Goal: Task Accomplishment & Management: Complete application form

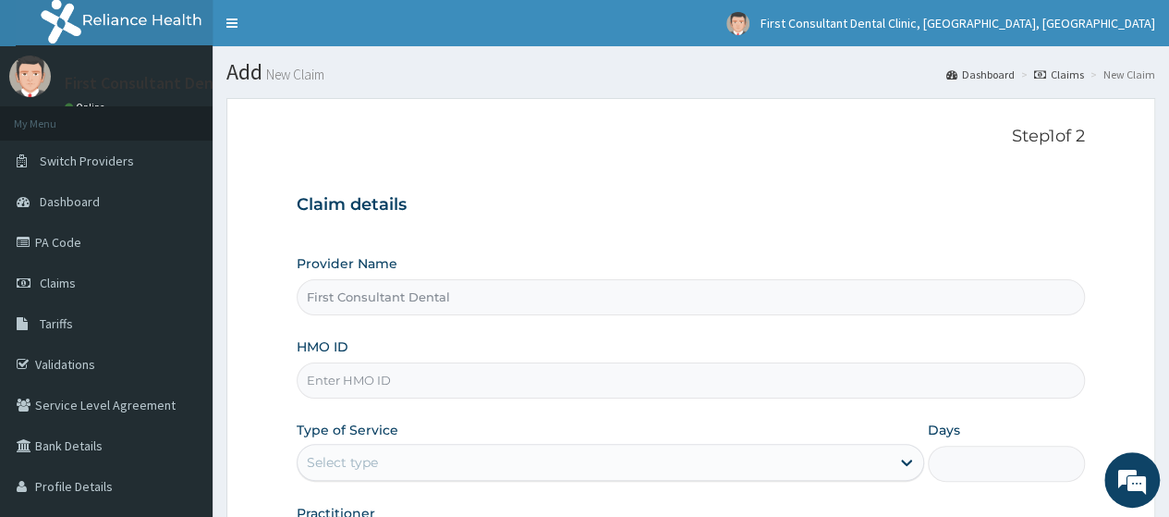
type input "First Consultant Dental"
click at [486, 380] on input "HMO ID" at bounding box center [691, 380] width 788 height 36
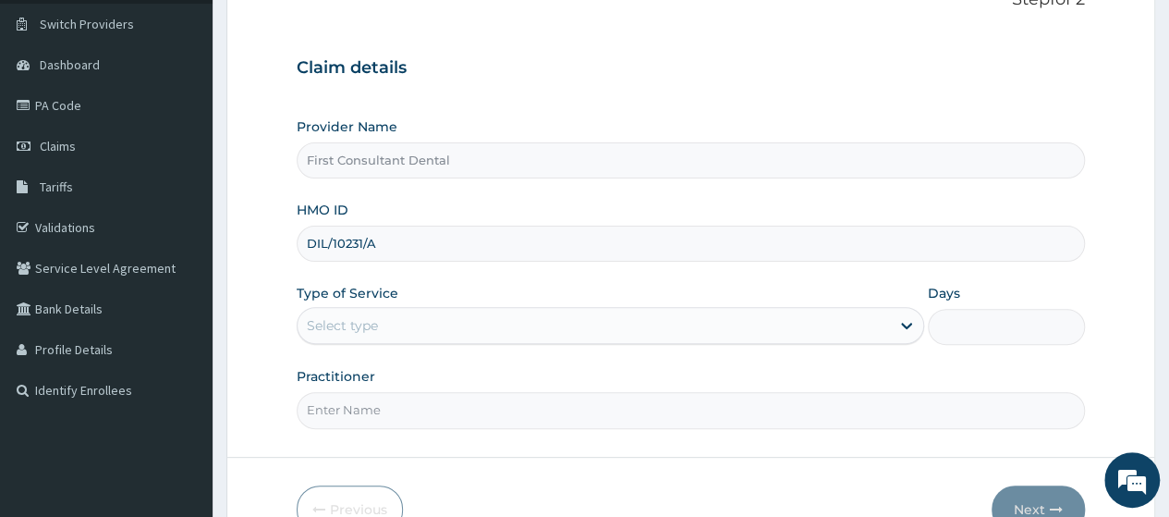
scroll to position [146, 0]
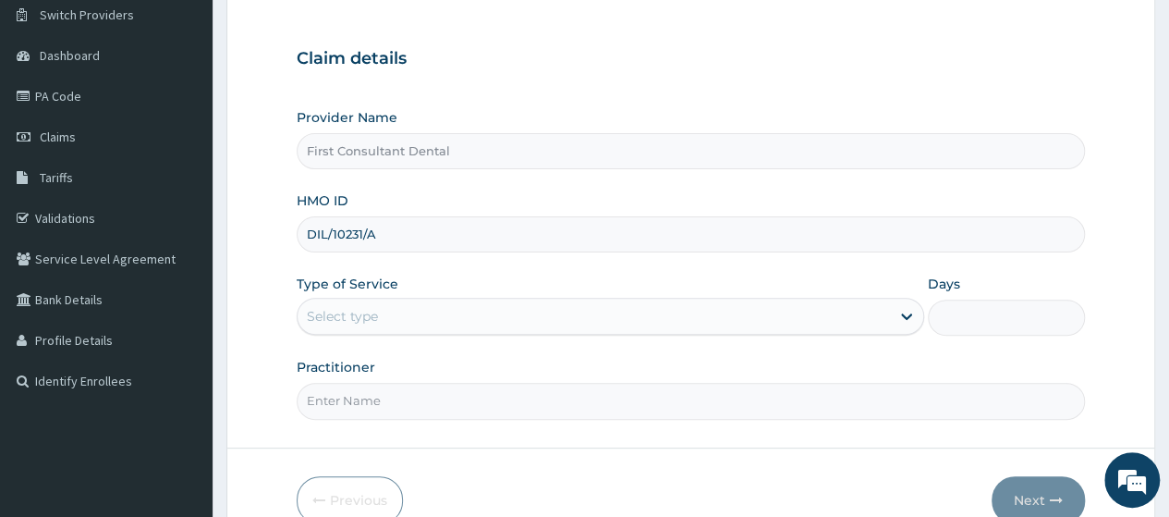
type input "DIL/10231/A"
click at [556, 301] on div "Select type" at bounding box center [594, 316] width 592 height 30
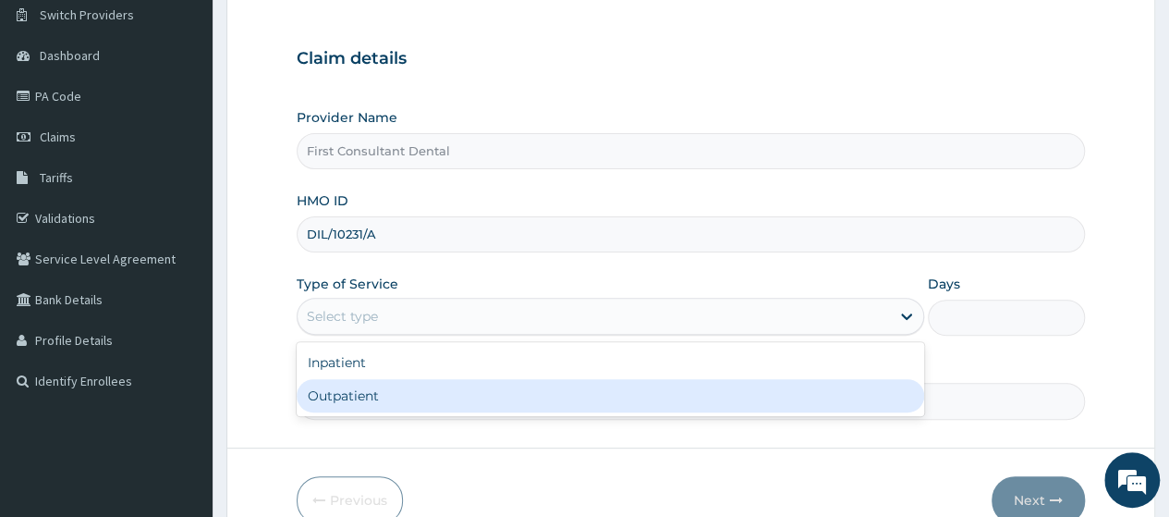
click at [543, 388] on div "Outpatient" at bounding box center [611, 395] width 628 height 33
type input "1"
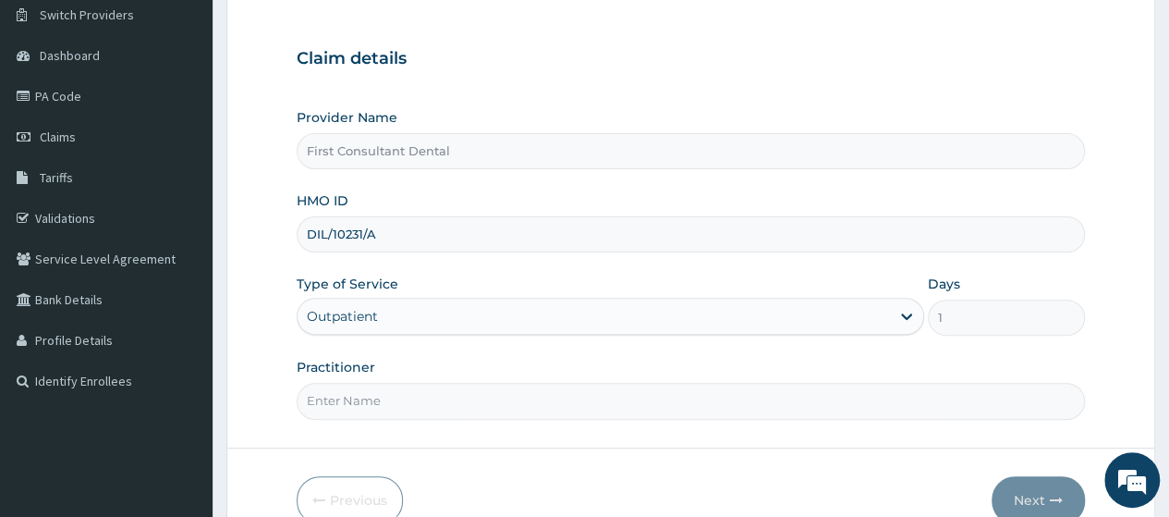
click at [604, 397] on input "Practitioner" at bounding box center [691, 401] width 788 height 36
type input "DR AMOO"
click at [1036, 506] on button "Next" at bounding box center [1038, 500] width 93 height 48
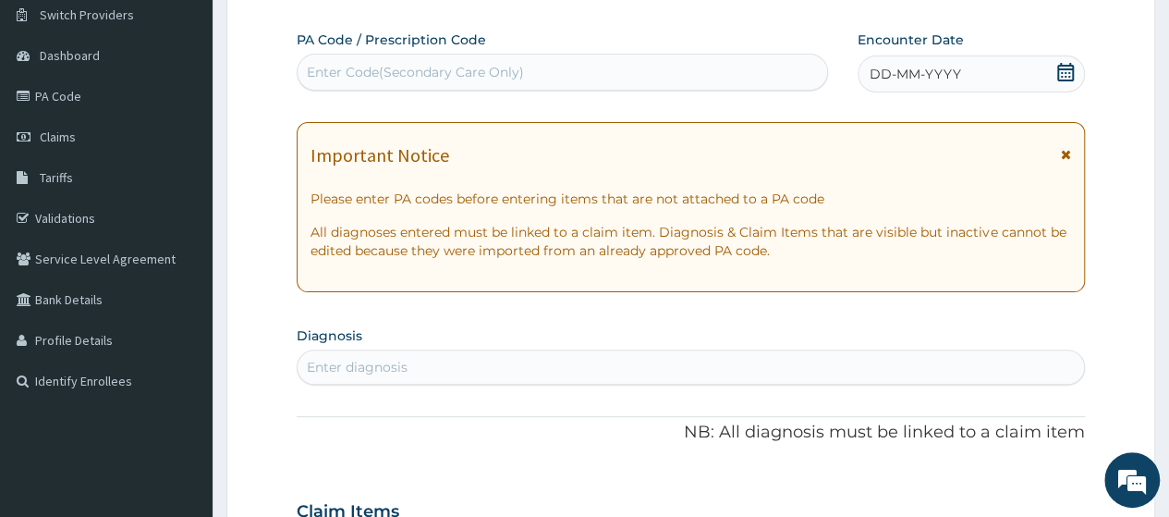
click at [473, 57] on div "Enter Code(Secondary Care Only)" at bounding box center [562, 72] width 529 height 30
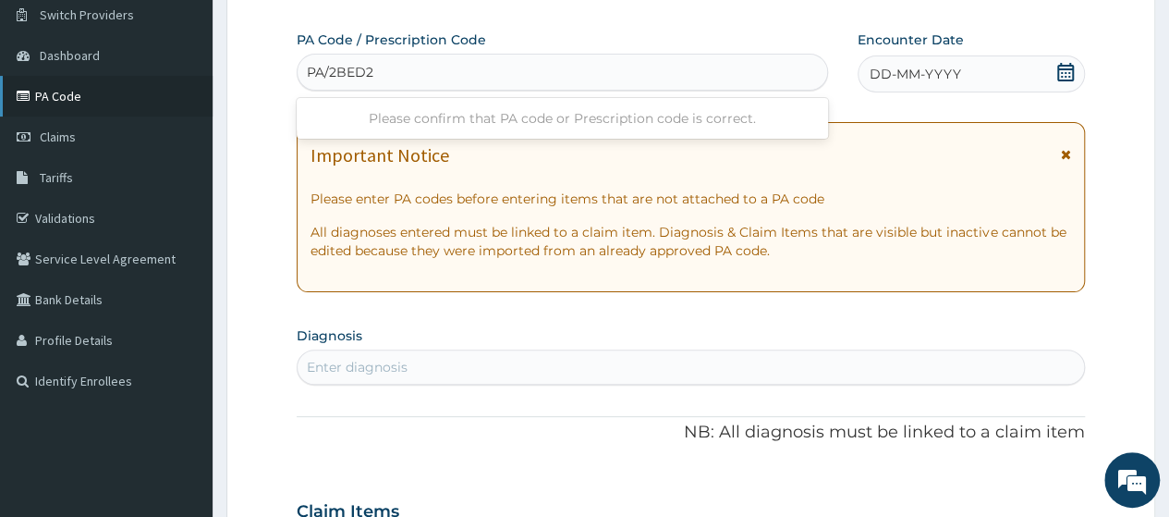
type input "PA/2BED2"
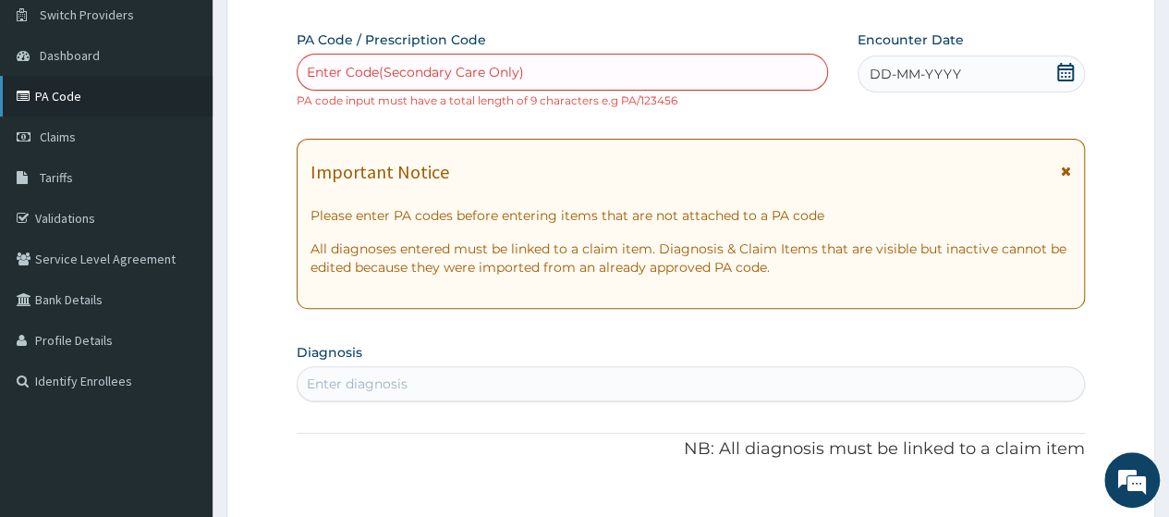
click at [113, 87] on link "PA Code" at bounding box center [106, 96] width 213 height 41
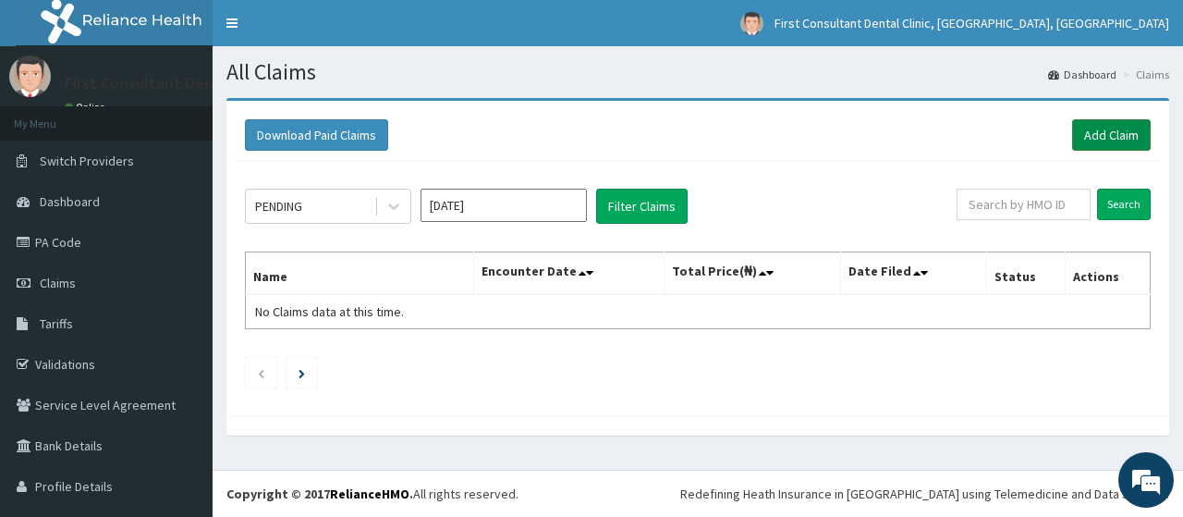
click at [1079, 131] on link "Add Claim" at bounding box center [1111, 134] width 79 height 31
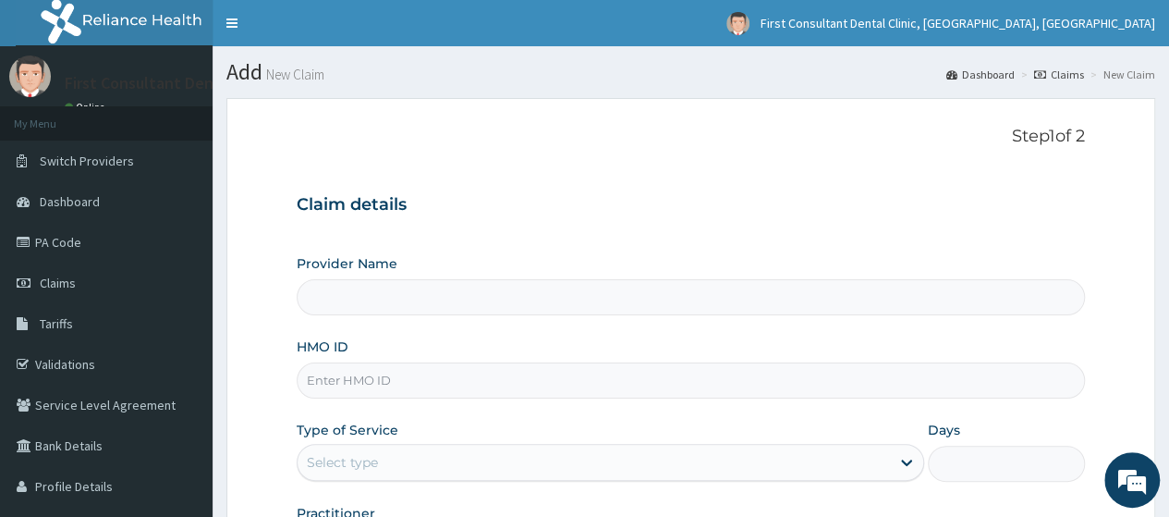
type input "First Consultant Dental"
click at [526, 380] on input "HMO ID" at bounding box center [691, 380] width 788 height 36
type input "DIL/10231/A"
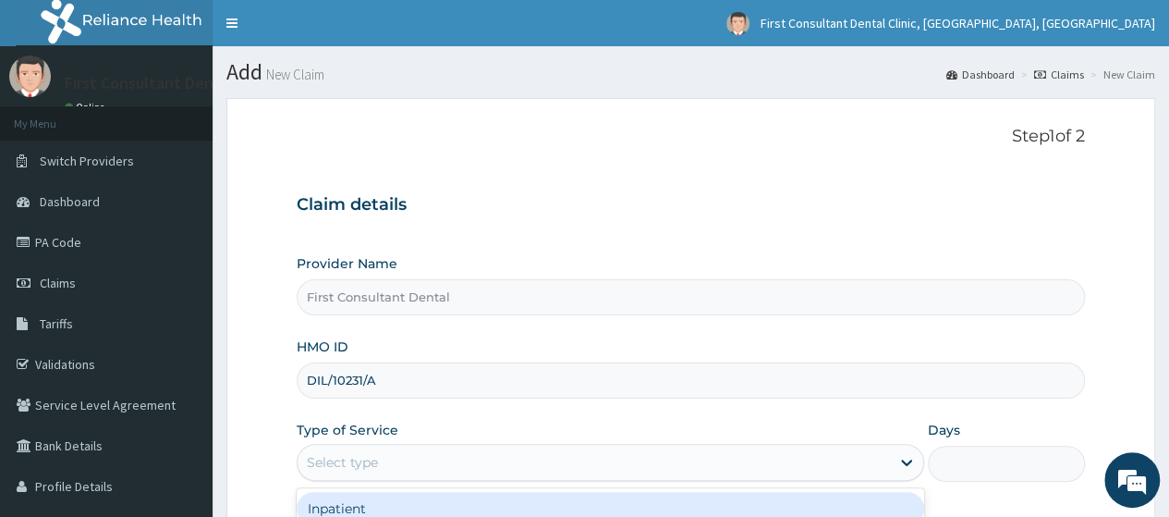
click at [501, 461] on div "Select type" at bounding box center [594, 462] width 592 height 30
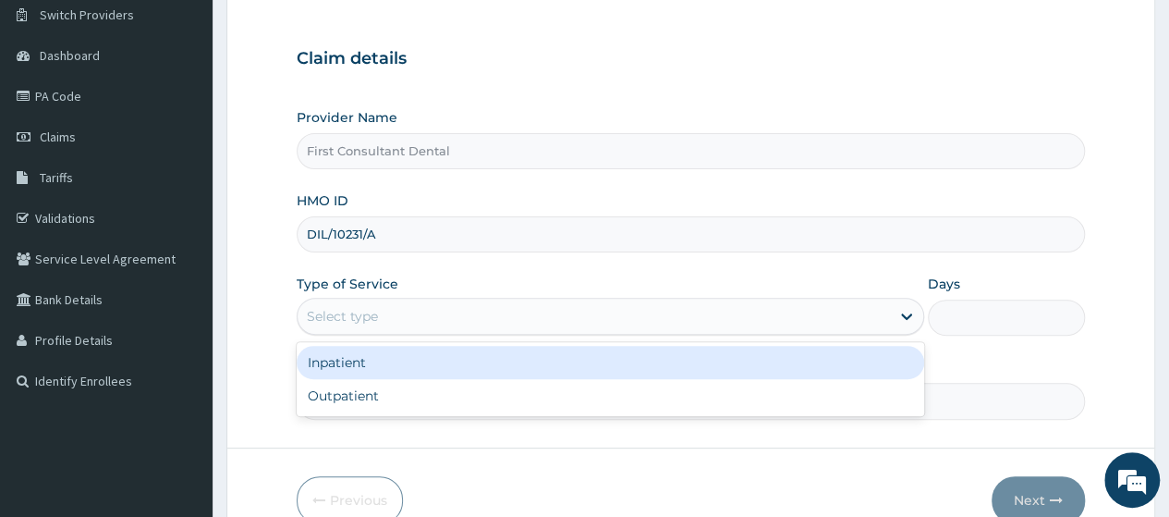
scroll to position [158, 0]
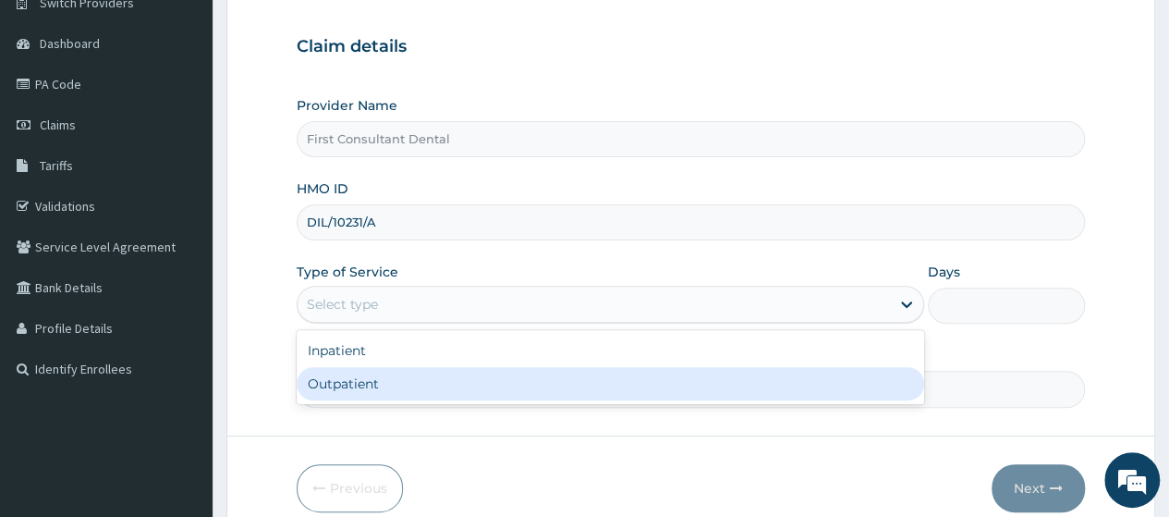
click at [425, 390] on div "Outpatient" at bounding box center [611, 383] width 628 height 33
type input "1"
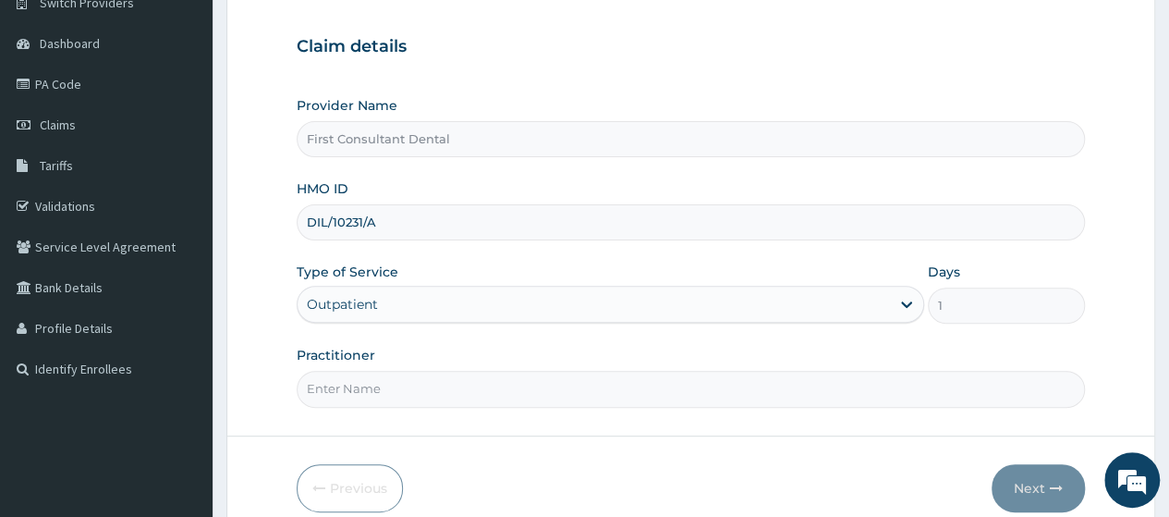
click at [410, 385] on input "Practitioner" at bounding box center [691, 389] width 788 height 36
type input "DR AMOO"
click at [1013, 476] on button "Next" at bounding box center [1038, 488] width 93 height 48
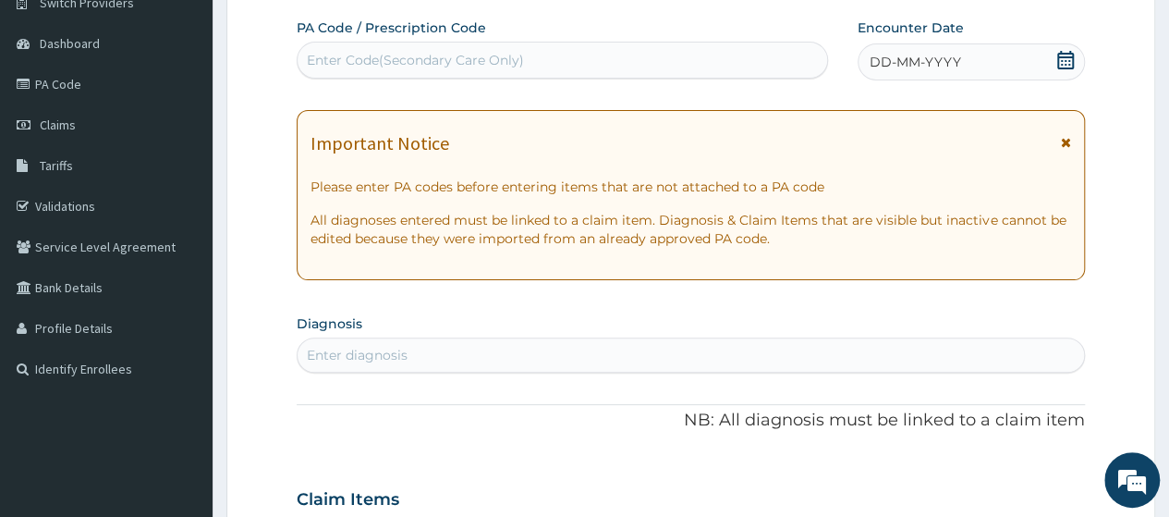
click at [451, 66] on div "Enter Code(Secondary Care Only)" at bounding box center [415, 60] width 217 height 18
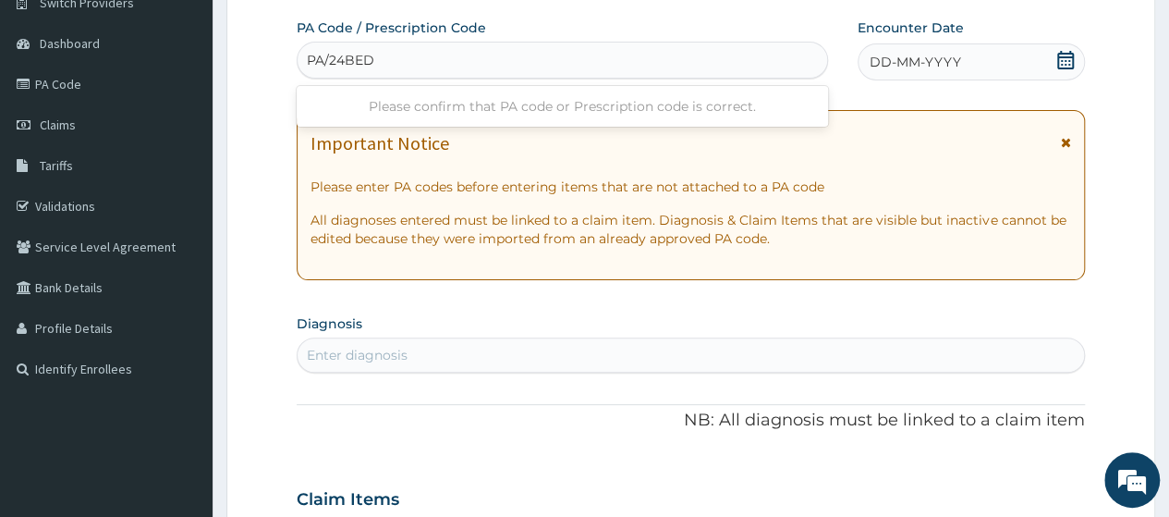
type input "PA/24BED2"
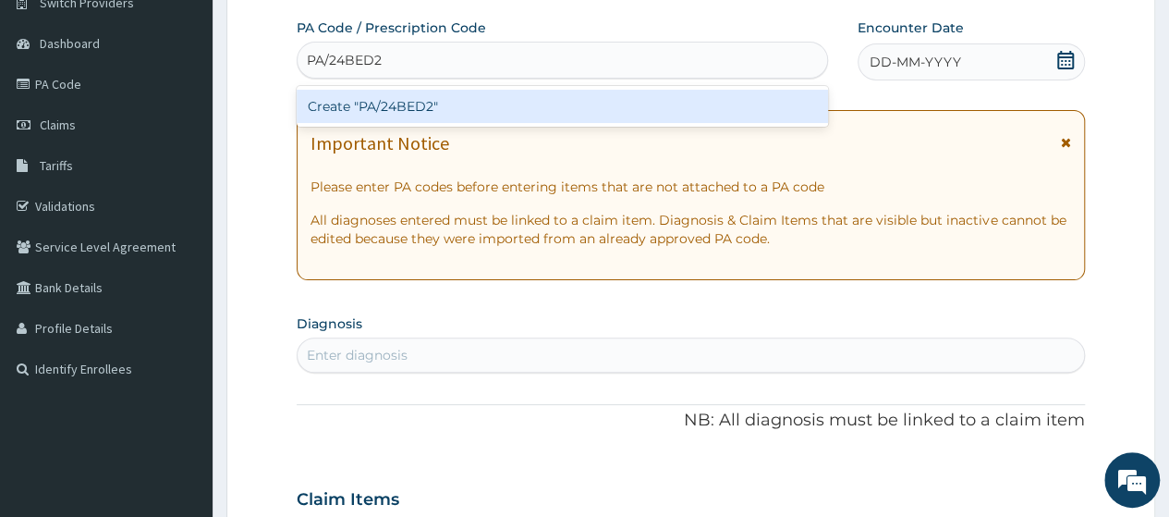
click at [359, 116] on div "Create "PA/24BED2"" at bounding box center [562, 106] width 530 height 33
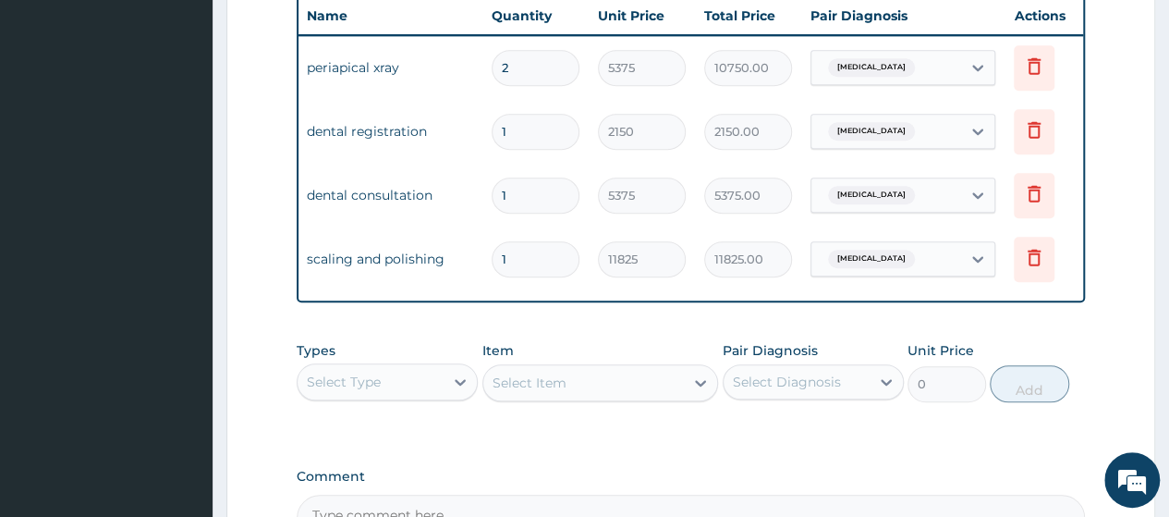
scroll to position [0, 139]
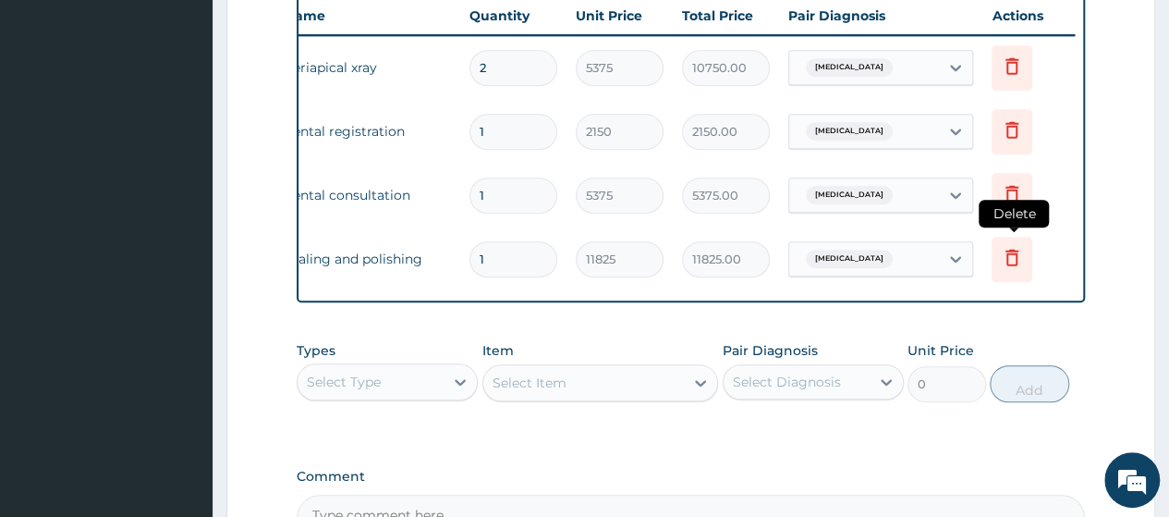
click at [1009, 262] on icon at bounding box center [1012, 257] width 13 height 17
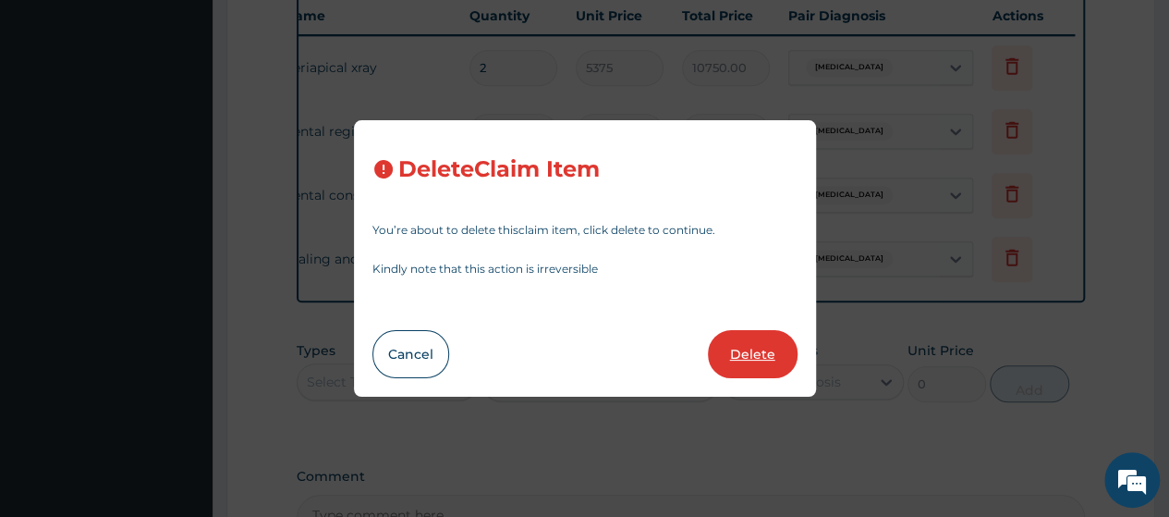
click at [770, 370] on button "Delete" at bounding box center [753, 354] width 90 height 48
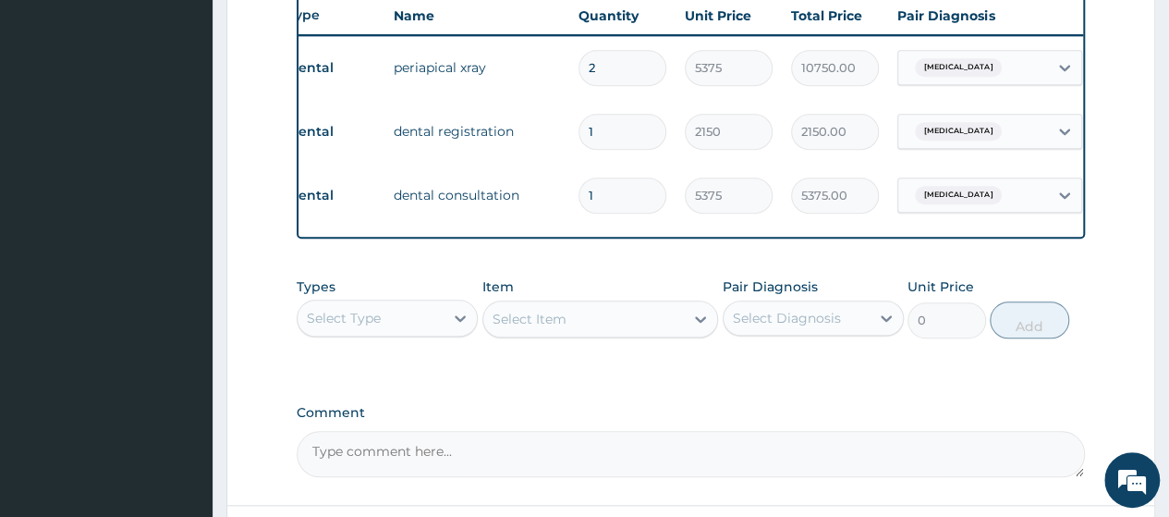
scroll to position [0, 0]
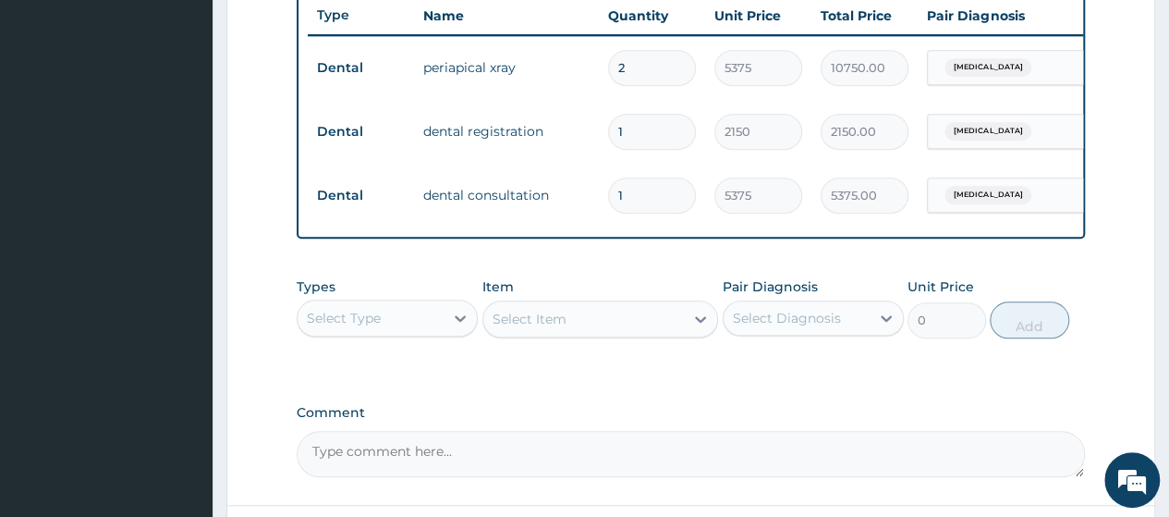
click at [658, 64] on input "2" at bounding box center [652, 68] width 88 height 36
type input "0.00"
type input "1"
type input "5375.00"
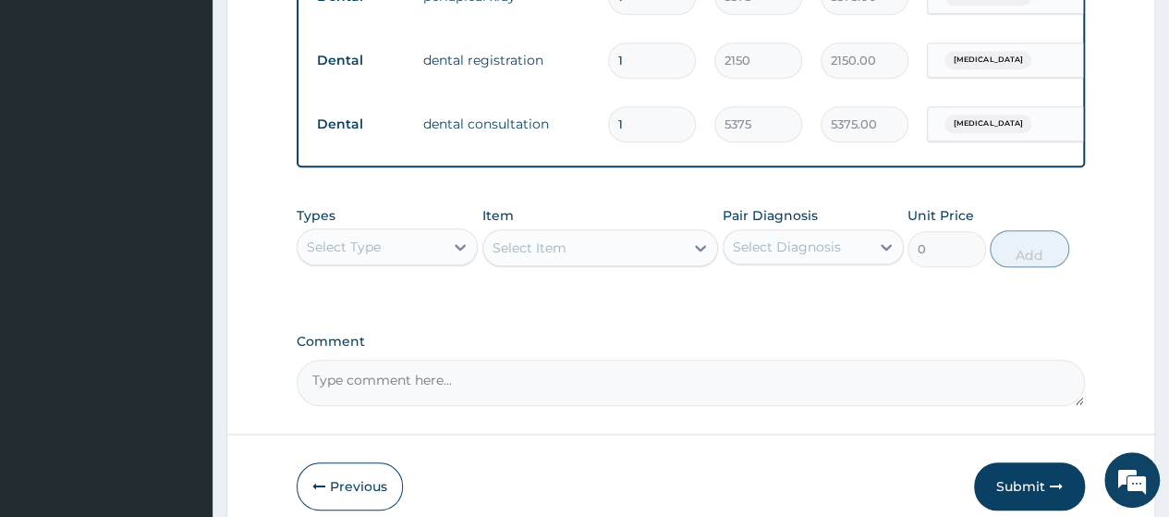
scroll to position [867, 0]
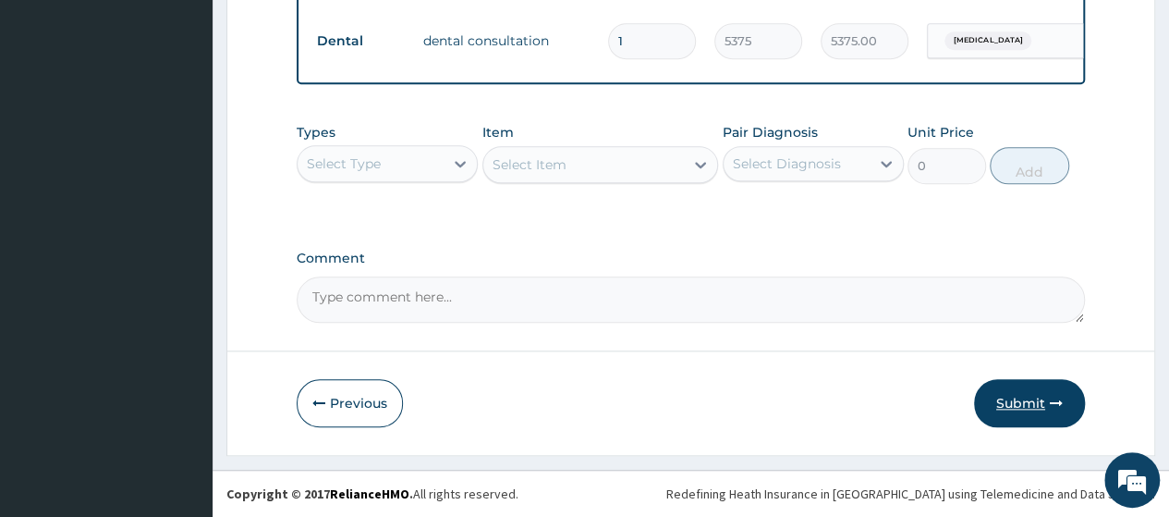
click at [1030, 412] on button "Submit" at bounding box center [1029, 403] width 111 height 48
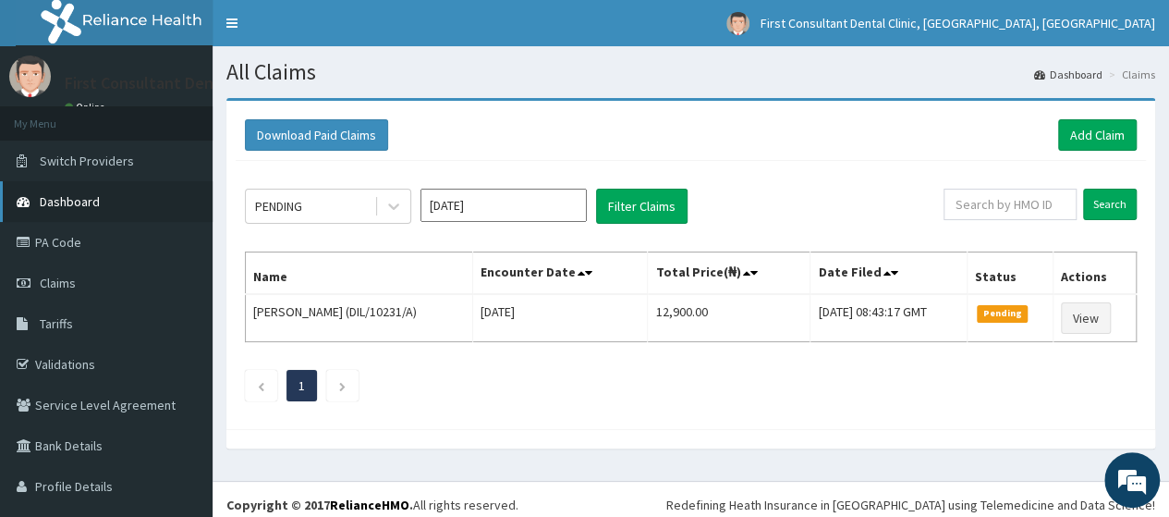
click at [78, 199] on span "Dashboard" at bounding box center [70, 201] width 60 height 17
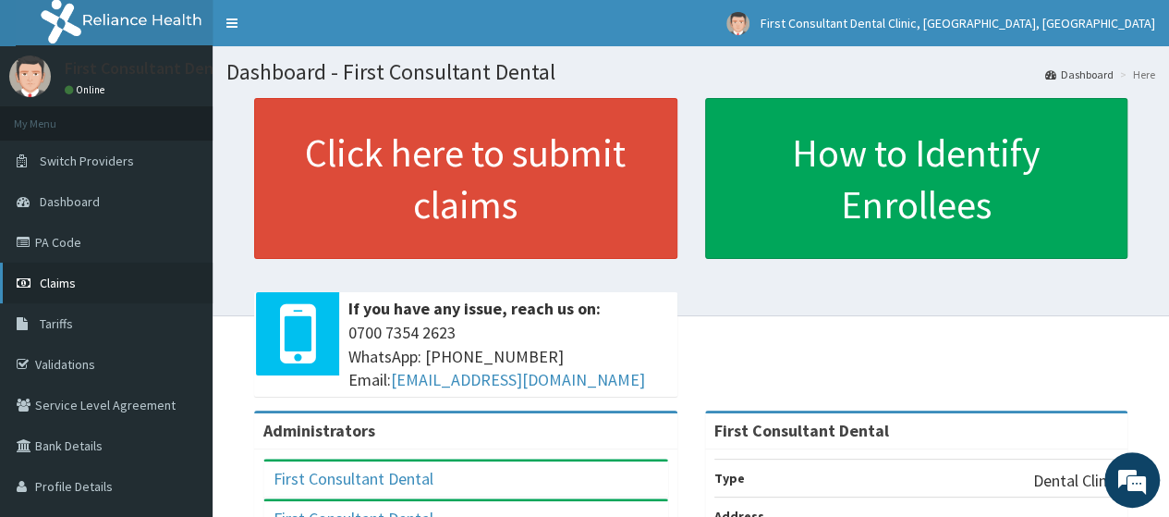
click at [100, 276] on link "Claims" at bounding box center [106, 282] width 213 height 41
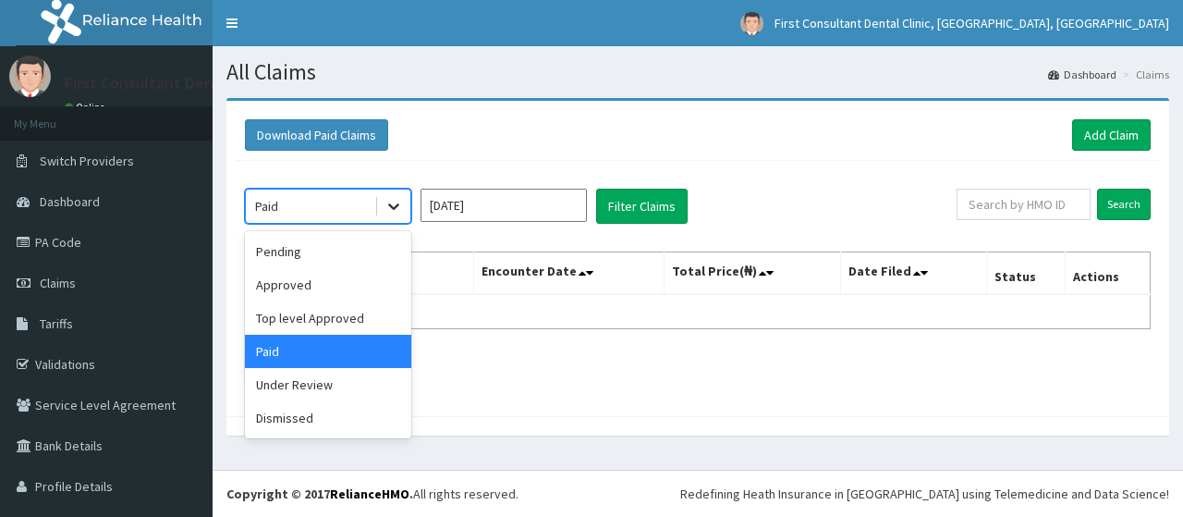
click at [392, 210] on icon at bounding box center [393, 206] width 18 height 18
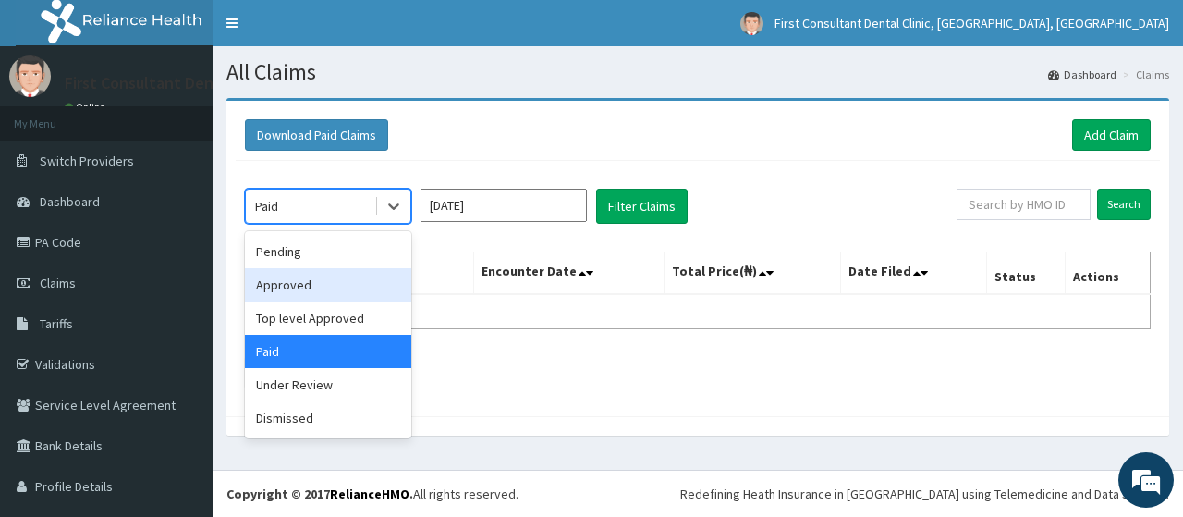
click at [355, 289] on div "Approved" at bounding box center [328, 284] width 166 height 33
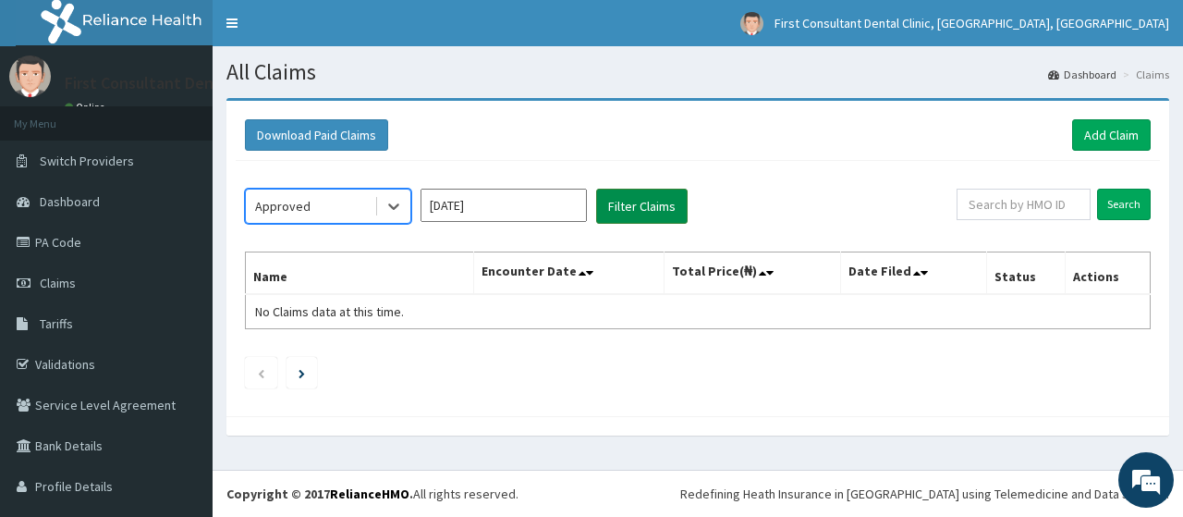
click at [656, 200] on button "Filter Claims" at bounding box center [641, 206] width 91 height 35
click at [655, 201] on button "Filter Claims" at bounding box center [641, 206] width 91 height 35
click at [654, 201] on button "Filter Claims" at bounding box center [641, 206] width 91 height 35
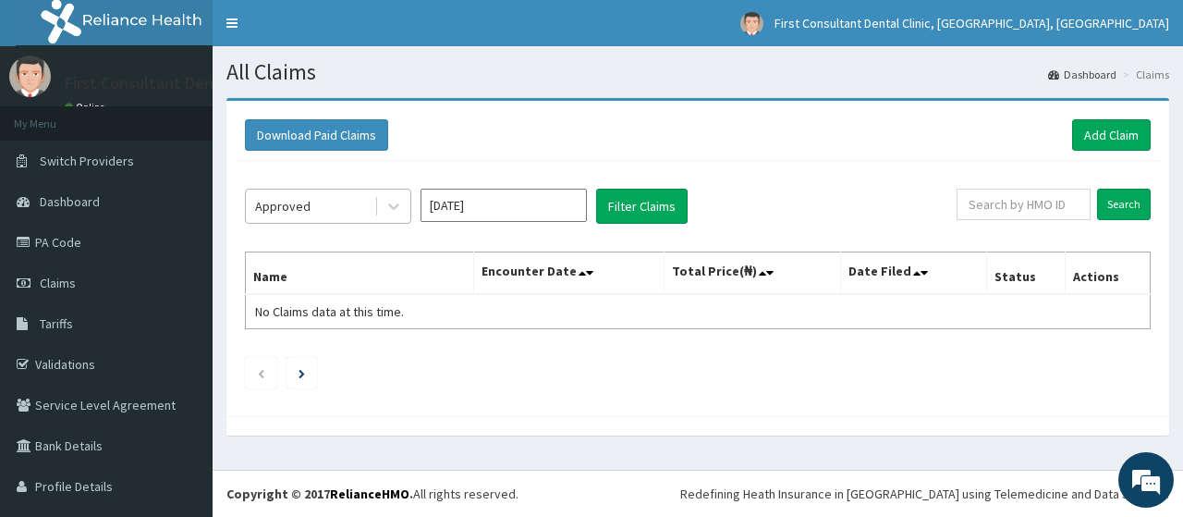
click at [353, 213] on div "Approved" at bounding box center [310, 206] width 128 height 30
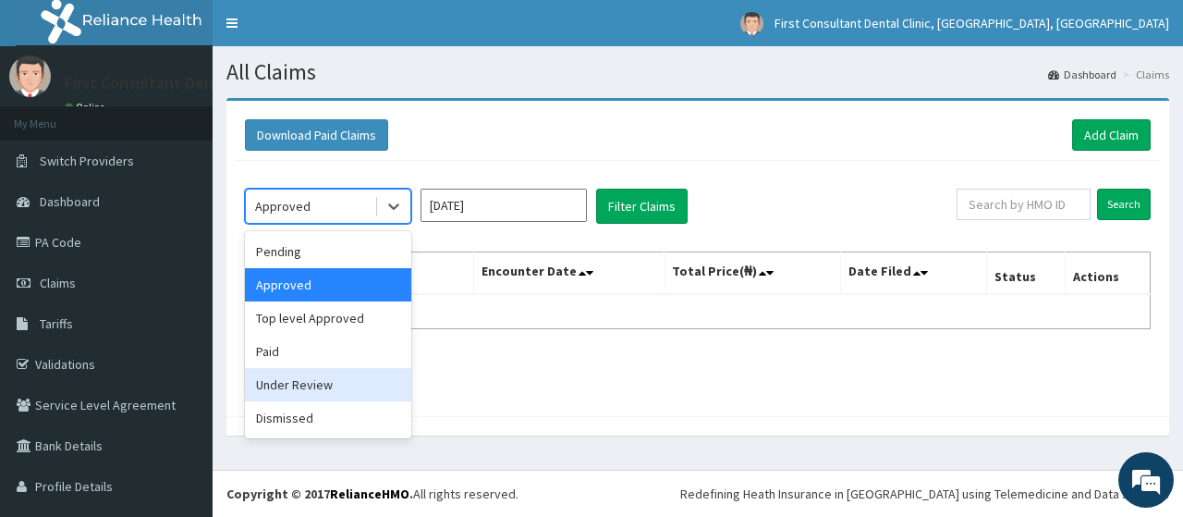
click at [319, 375] on div "Under Review" at bounding box center [328, 384] width 166 height 33
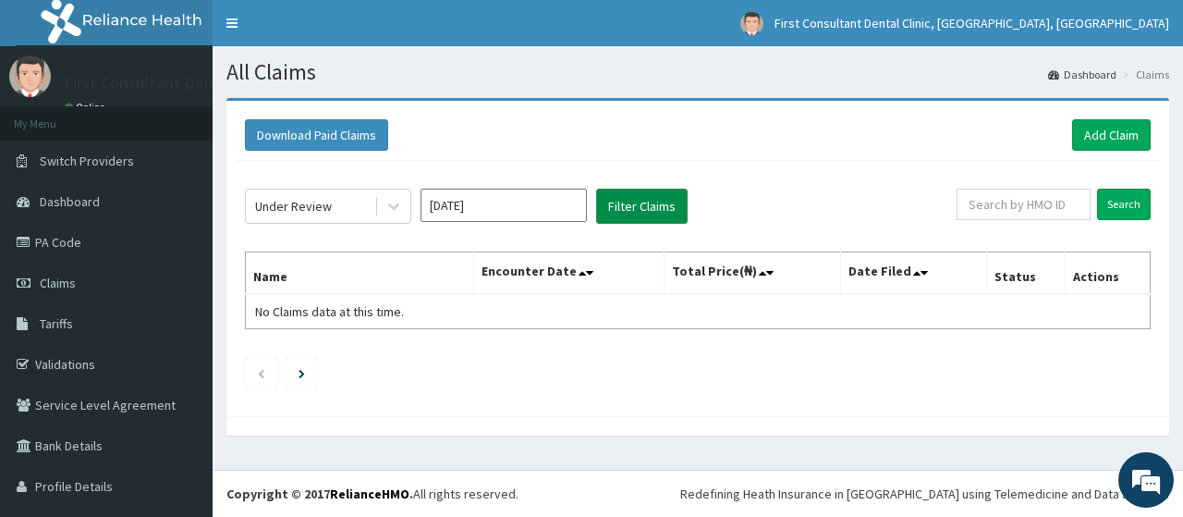
click at [640, 205] on button "Filter Claims" at bounding box center [641, 206] width 91 height 35
click at [639, 206] on button "Filter Claims" at bounding box center [641, 206] width 91 height 35
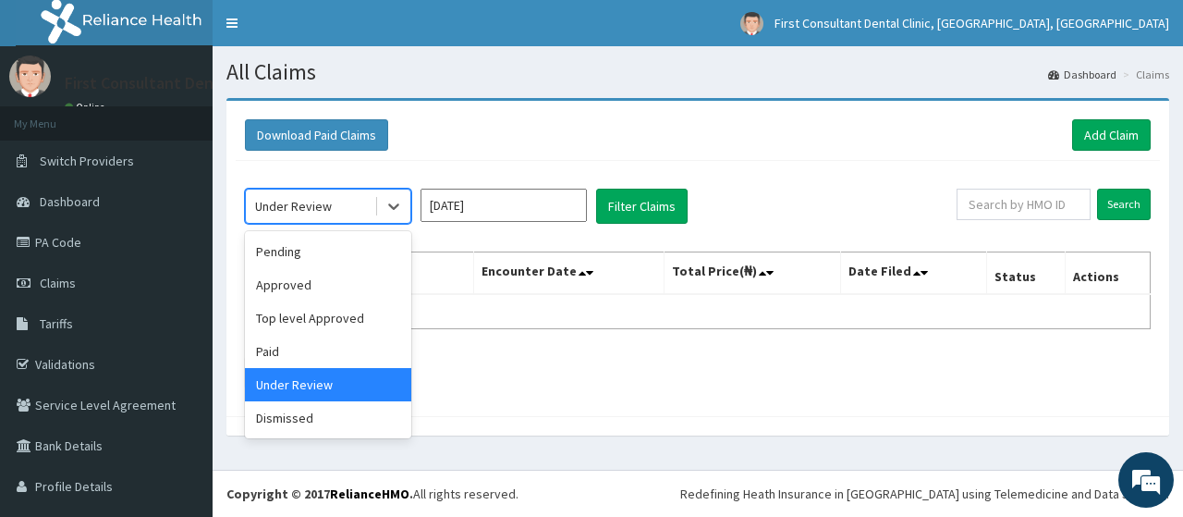
click at [335, 199] on div "Under Review" at bounding box center [310, 206] width 128 height 30
click at [362, 254] on div "Pending" at bounding box center [328, 251] width 166 height 33
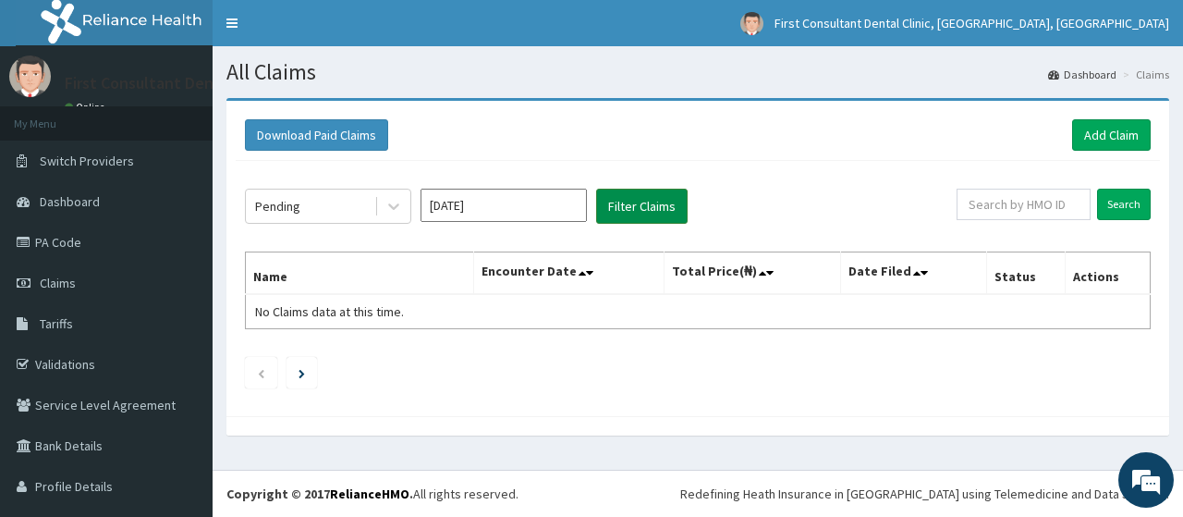
click at [644, 212] on button "Filter Claims" at bounding box center [641, 206] width 91 height 35
click at [643, 212] on button "Filter Claims" at bounding box center [641, 206] width 91 height 35
click at [642, 212] on button "Filter Claims" at bounding box center [641, 206] width 91 height 35
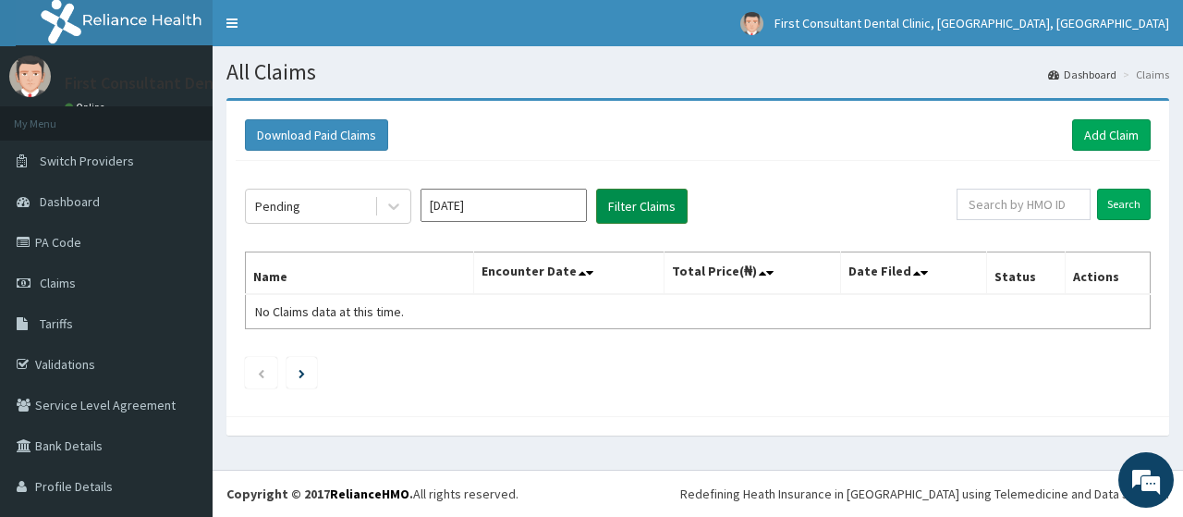
click at [642, 212] on button "Filter Claims" at bounding box center [641, 206] width 91 height 35
click at [640, 213] on button "Filter Claims" at bounding box center [641, 206] width 91 height 35
click at [386, 206] on icon at bounding box center [393, 206] width 18 height 18
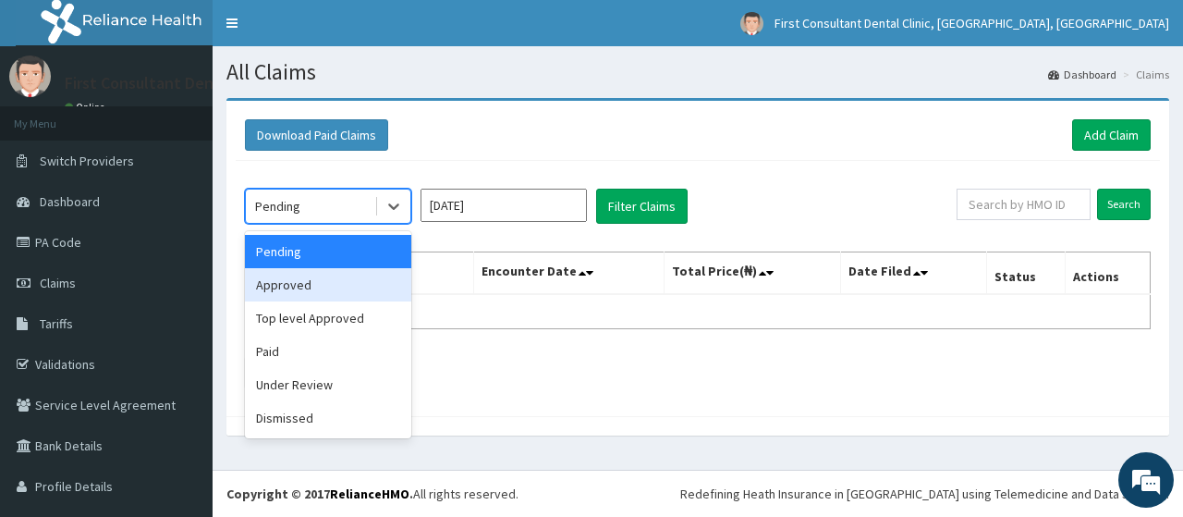
click at [339, 296] on div "Approved" at bounding box center [328, 284] width 166 height 33
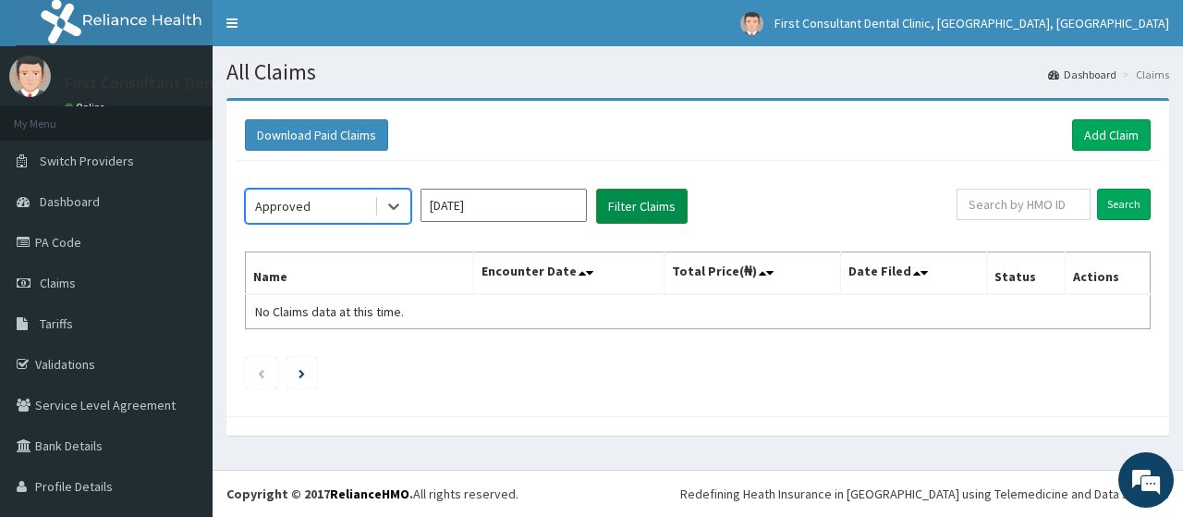
click at [648, 205] on button "Filter Claims" at bounding box center [641, 206] width 91 height 35
click at [647, 206] on button "Filter Claims" at bounding box center [641, 206] width 91 height 35
click at [401, 204] on icon at bounding box center [393, 206] width 18 height 18
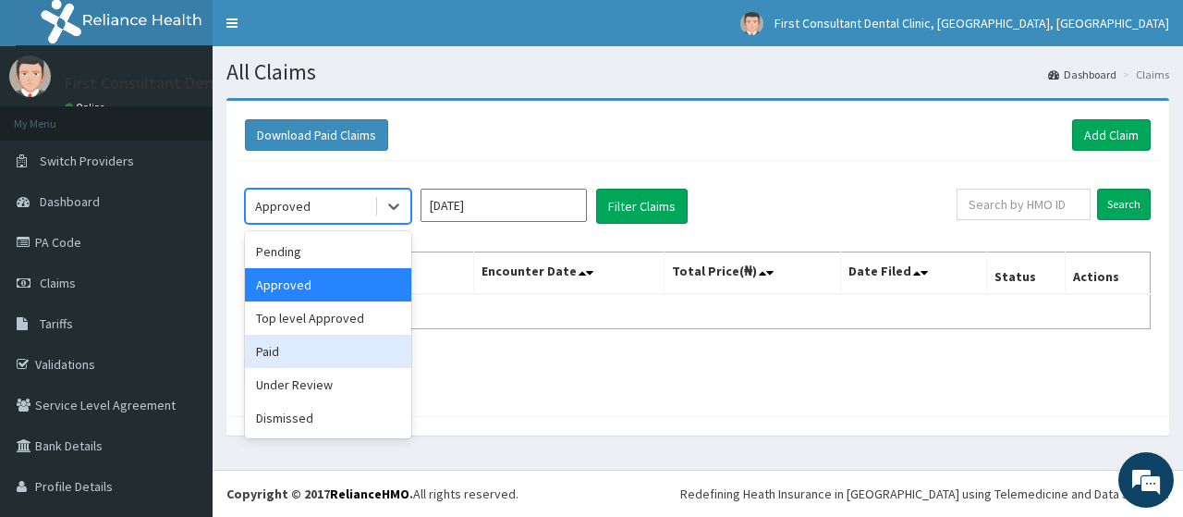
click at [346, 352] on div "Paid" at bounding box center [328, 351] width 166 height 33
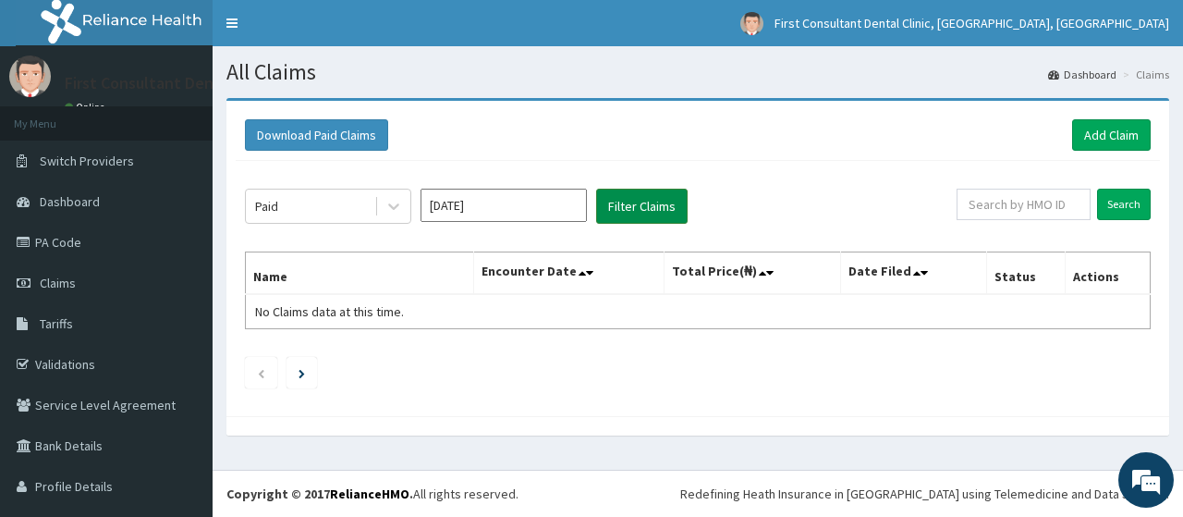
click at [647, 197] on button "Filter Claims" at bounding box center [641, 206] width 91 height 35
click at [645, 198] on button "Filter Claims" at bounding box center [641, 206] width 91 height 35
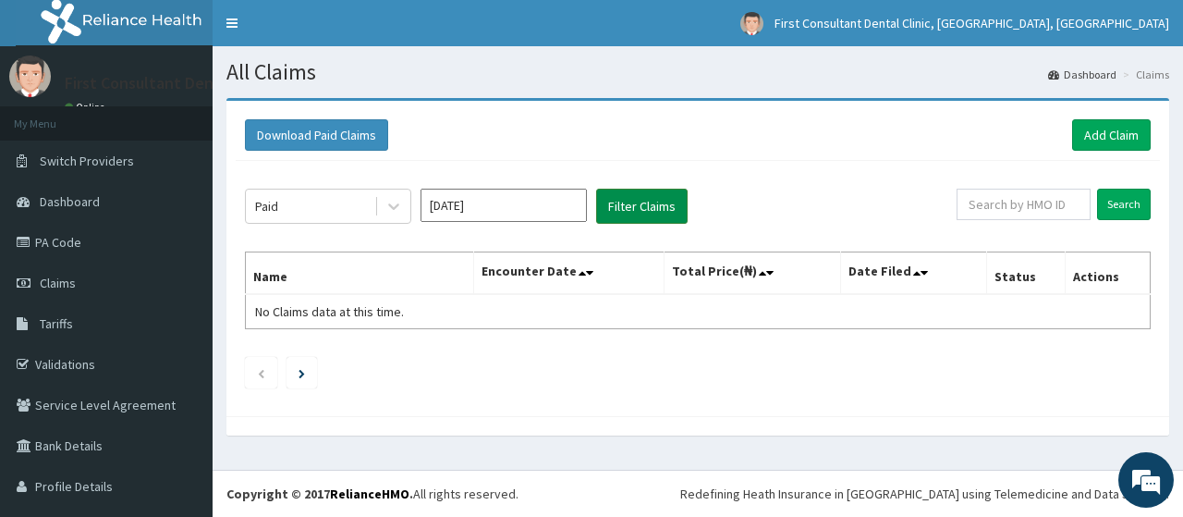
click at [641, 215] on button "Filter Claims" at bounding box center [641, 206] width 91 height 35
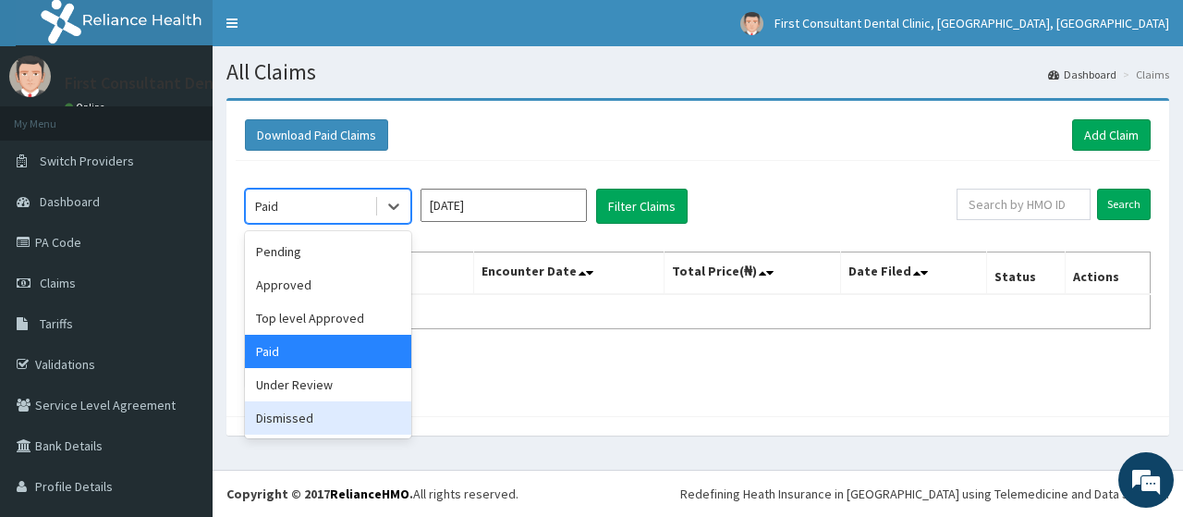
click at [303, 432] on div "Dismissed" at bounding box center [328, 417] width 166 height 33
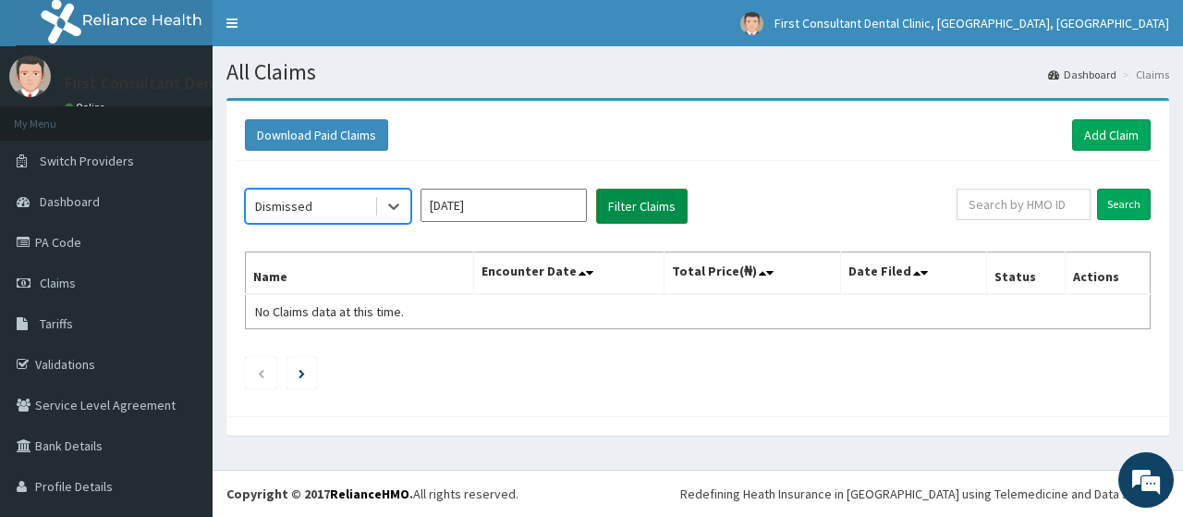
click at [638, 199] on button "Filter Claims" at bounding box center [641, 206] width 91 height 35
click at [637, 199] on button "Filter Claims" at bounding box center [641, 206] width 91 height 35
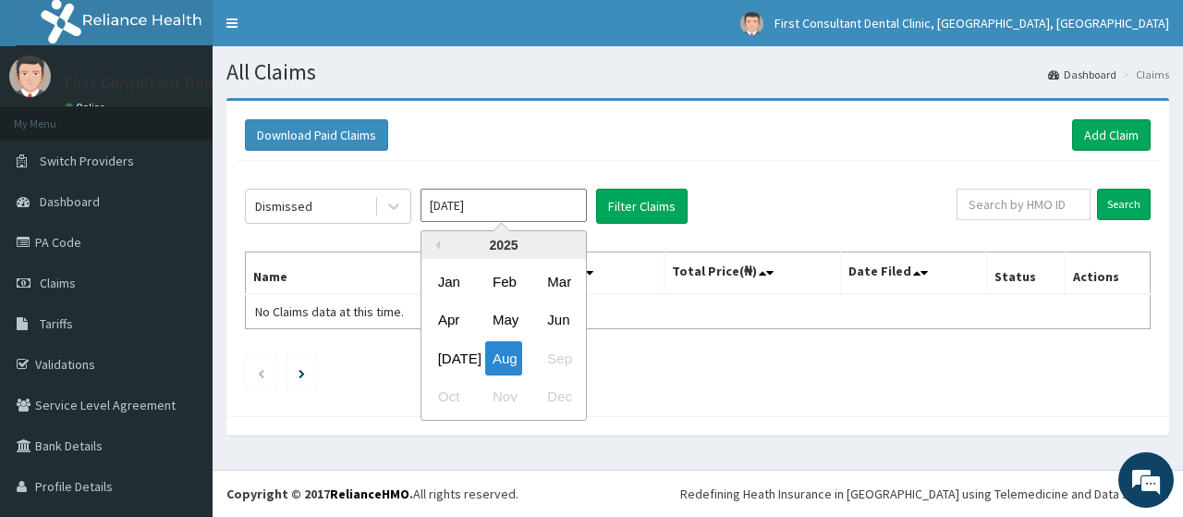
click at [557, 204] on input "Aug 2025" at bounding box center [504, 205] width 166 height 33
click at [510, 356] on div "Aug" at bounding box center [503, 358] width 37 height 34
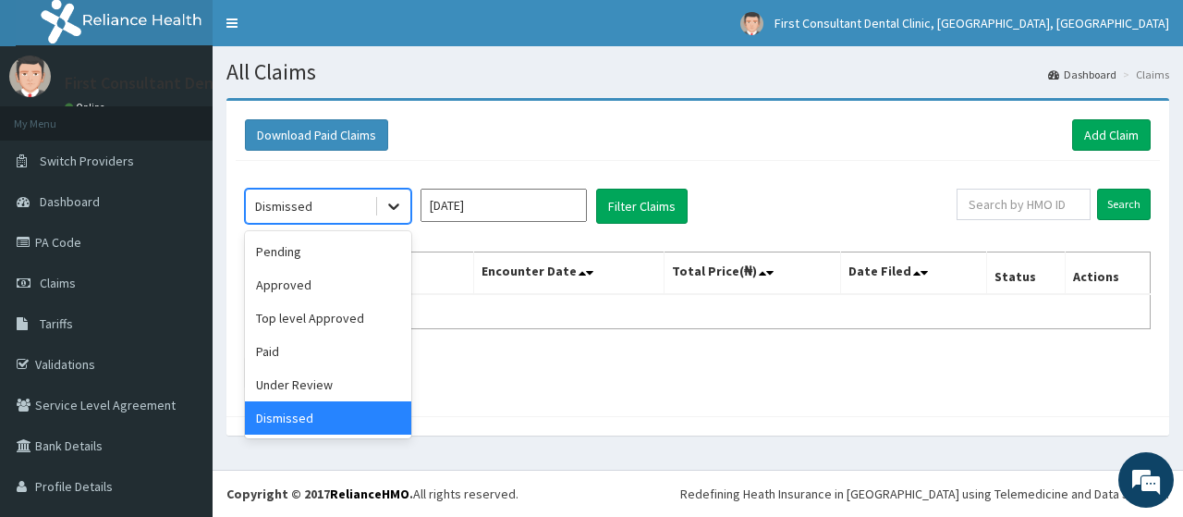
click at [392, 209] on icon at bounding box center [393, 206] width 18 height 18
click at [335, 259] on div "Pending" at bounding box center [328, 251] width 166 height 33
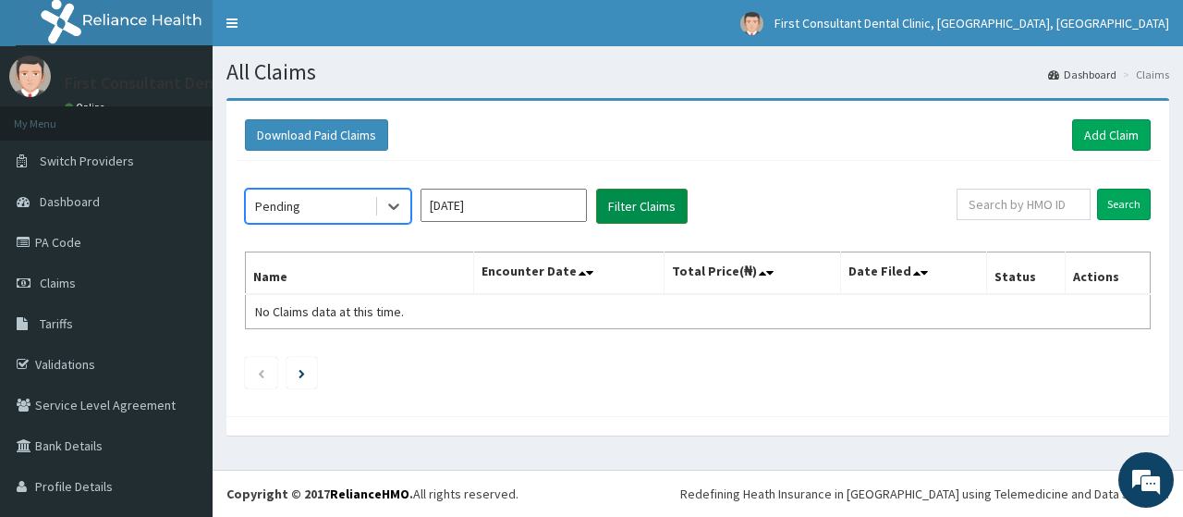
click at [616, 198] on button "Filter Claims" at bounding box center [641, 206] width 91 height 35
click at [616, 199] on button "Filter Claims" at bounding box center [641, 206] width 91 height 35
click at [624, 202] on button "Filter Claims" at bounding box center [641, 206] width 91 height 35
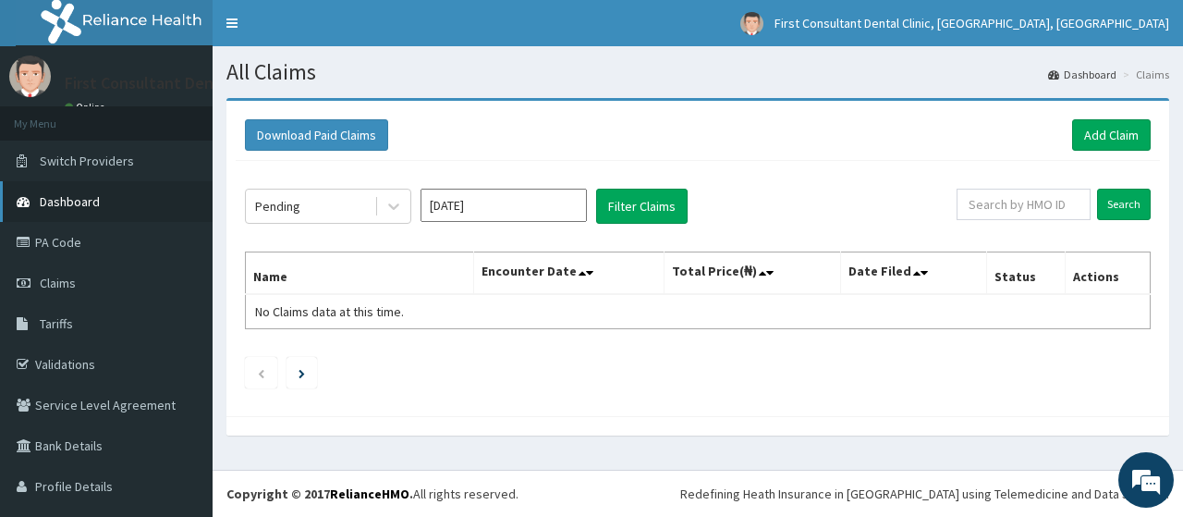
click at [154, 210] on link "Dashboard" at bounding box center [106, 201] width 213 height 41
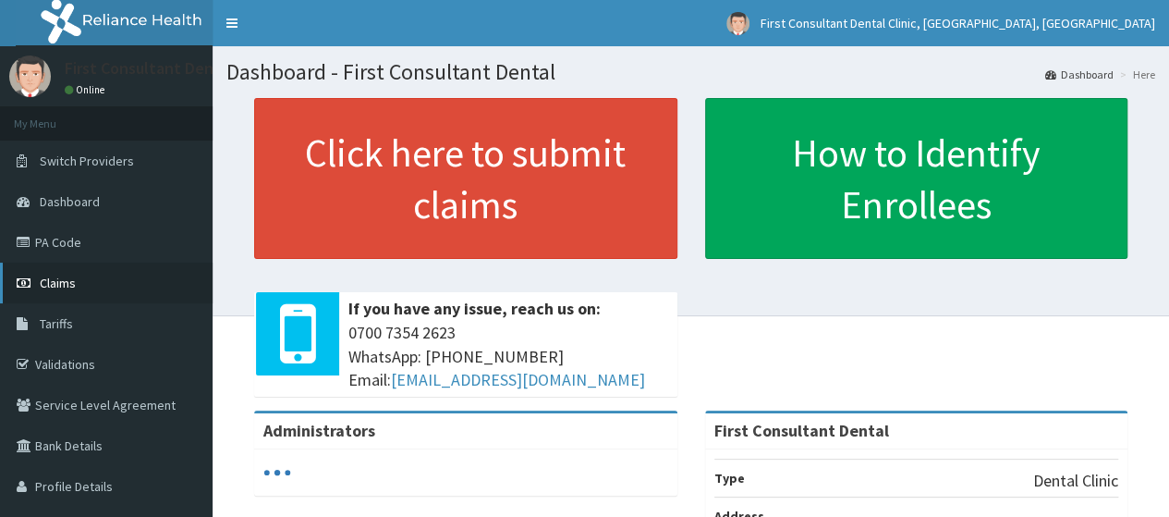
click at [173, 284] on link "Claims" at bounding box center [106, 282] width 213 height 41
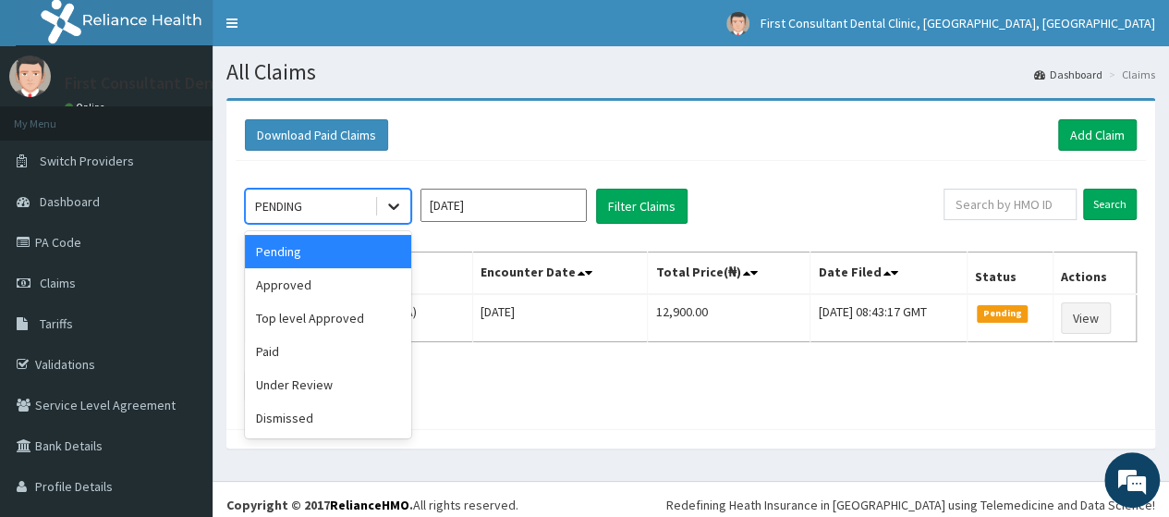
click at [394, 209] on icon at bounding box center [393, 206] width 18 height 18
click at [311, 341] on div "Paid" at bounding box center [328, 351] width 166 height 33
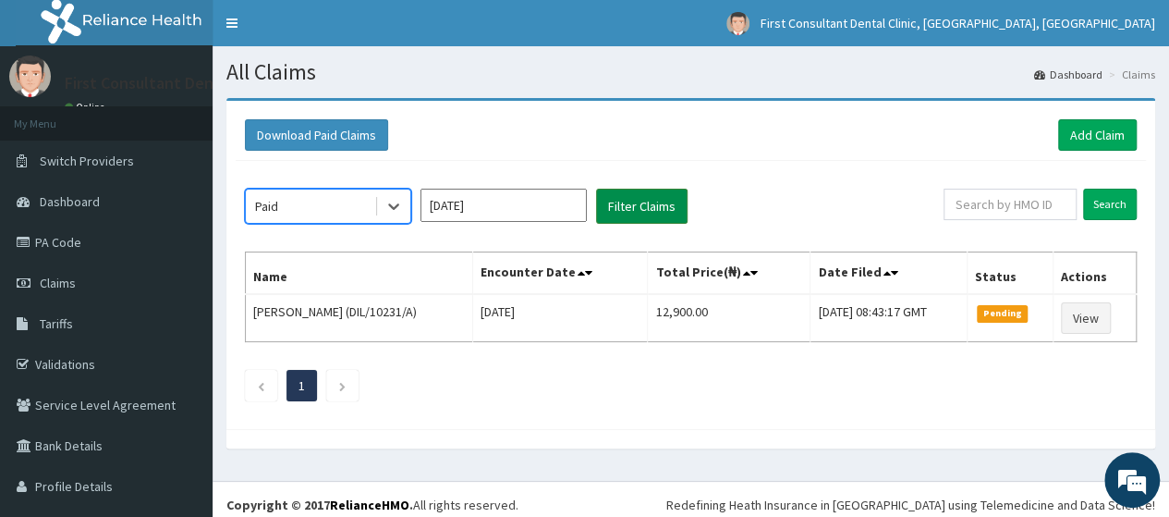
click at [640, 203] on button "Filter Claims" at bounding box center [641, 206] width 91 height 35
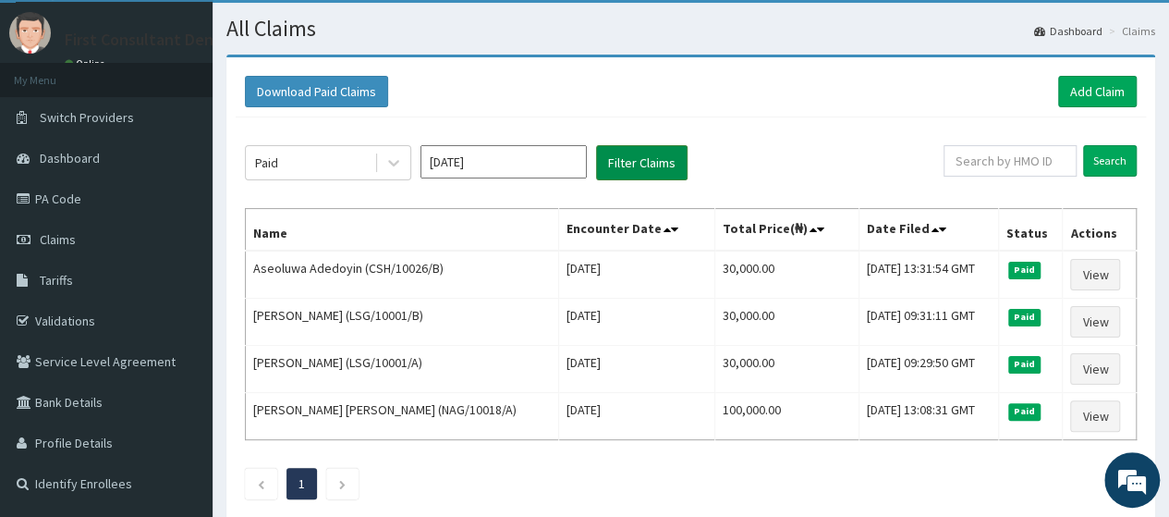
scroll to position [32, 0]
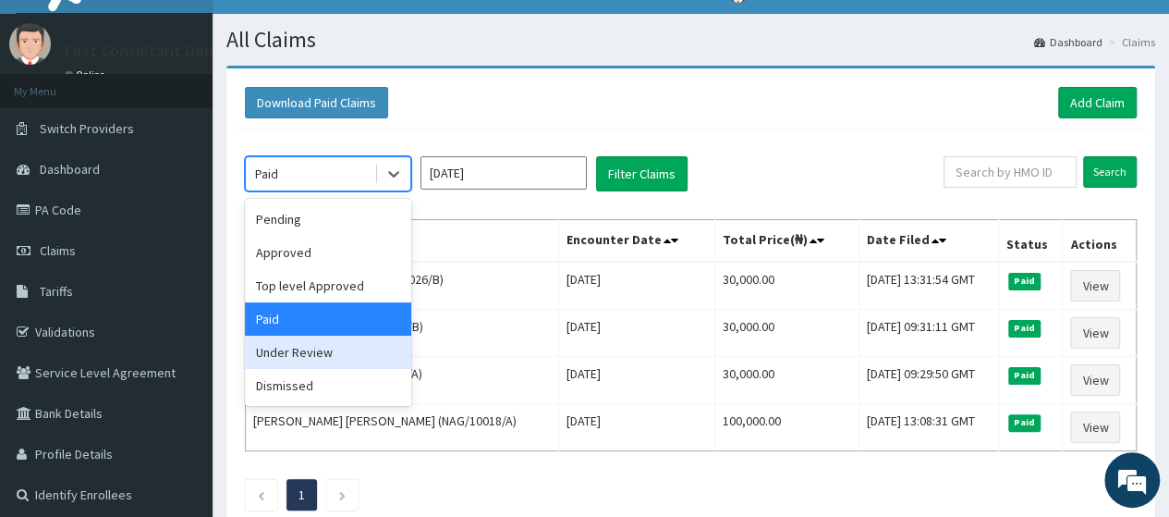
click at [359, 361] on div "Under Review" at bounding box center [328, 351] width 166 height 33
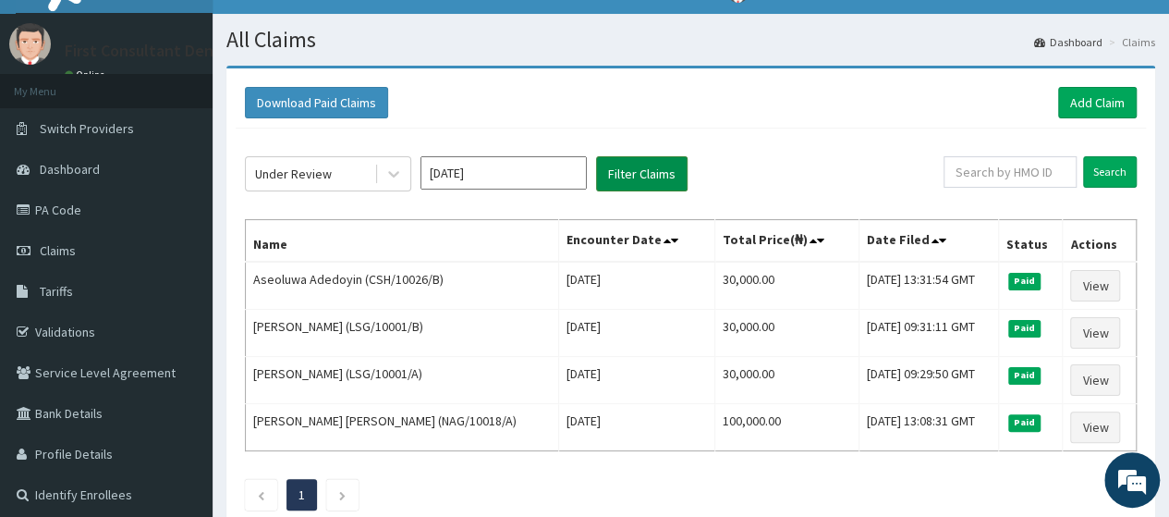
click at [649, 162] on button "Filter Claims" at bounding box center [641, 173] width 91 height 35
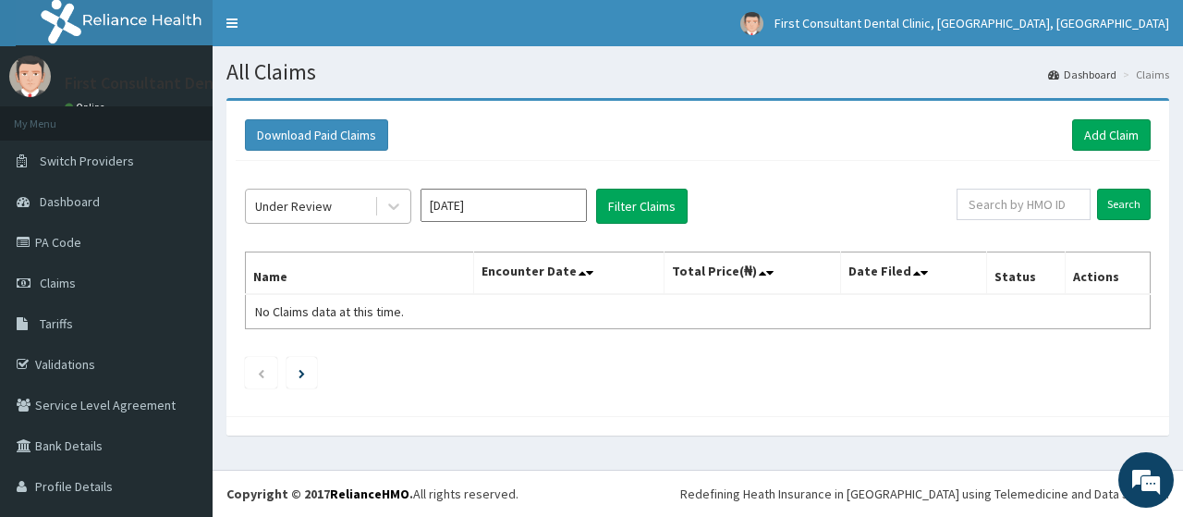
click at [359, 200] on div "Under Review" at bounding box center [310, 206] width 128 height 30
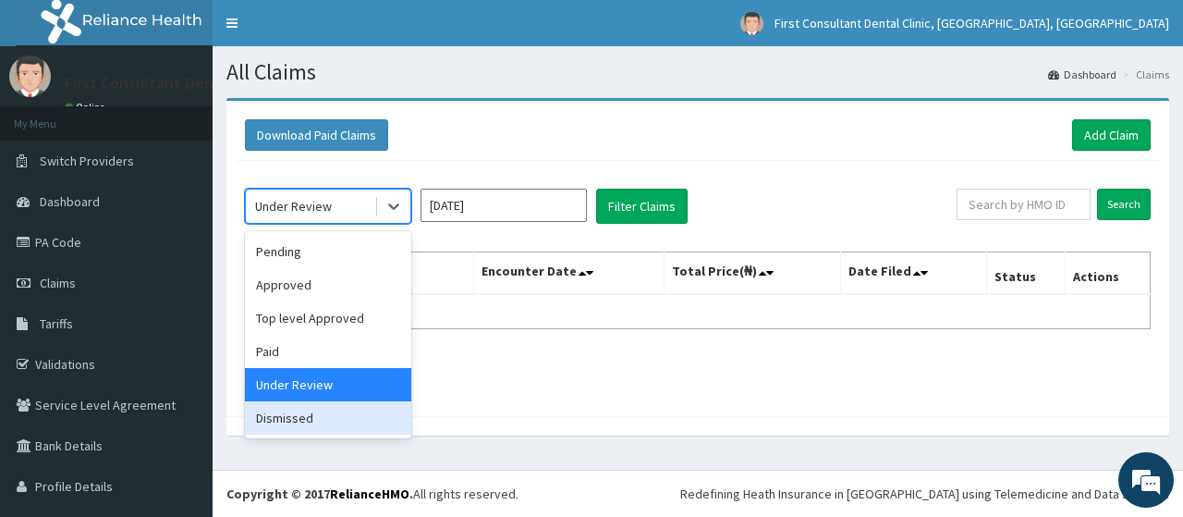
click at [329, 415] on div "Dismissed" at bounding box center [328, 417] width 166 height 33
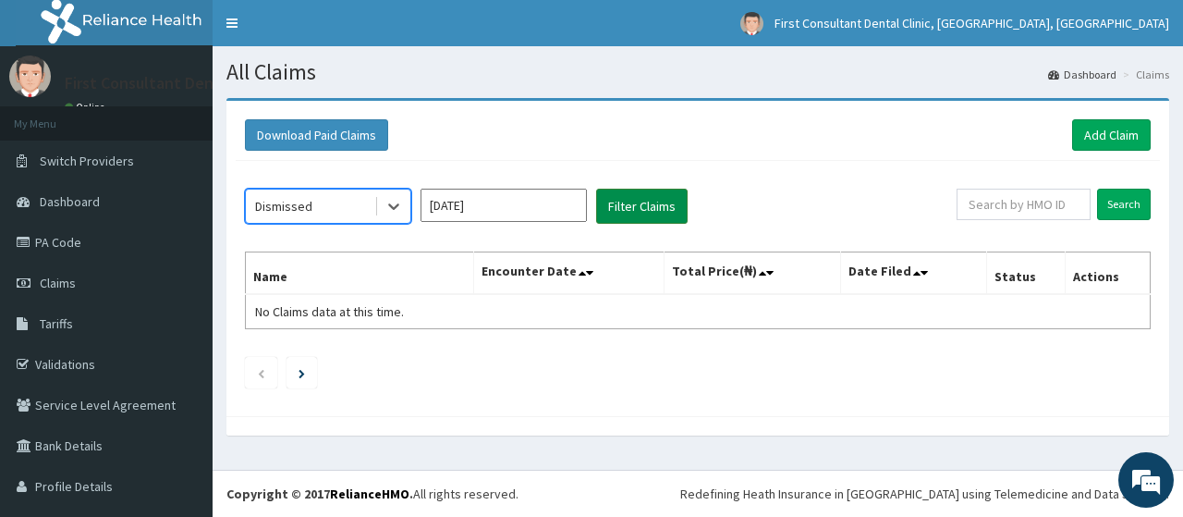
click at [651, 201] on button "Filter Claims" at bounding box center [641, 206] width 91 height 35
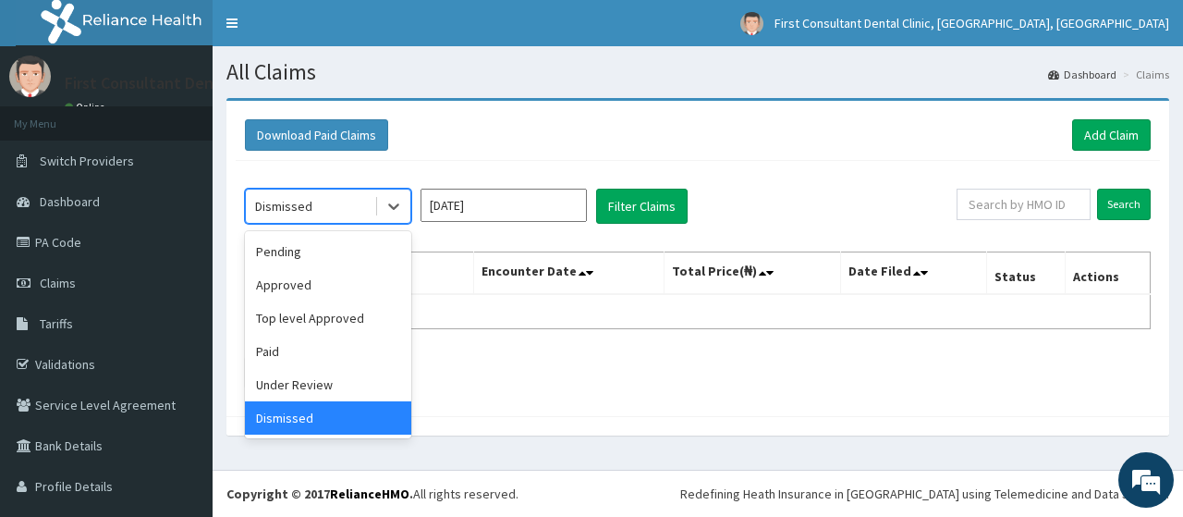
click at [368, 206] on div "Dismissed" at bounding box center [310, 206] width 128 height 30
click at [351, 250] on div "Pending" at bounding box center [328, 251] width 166 height 33
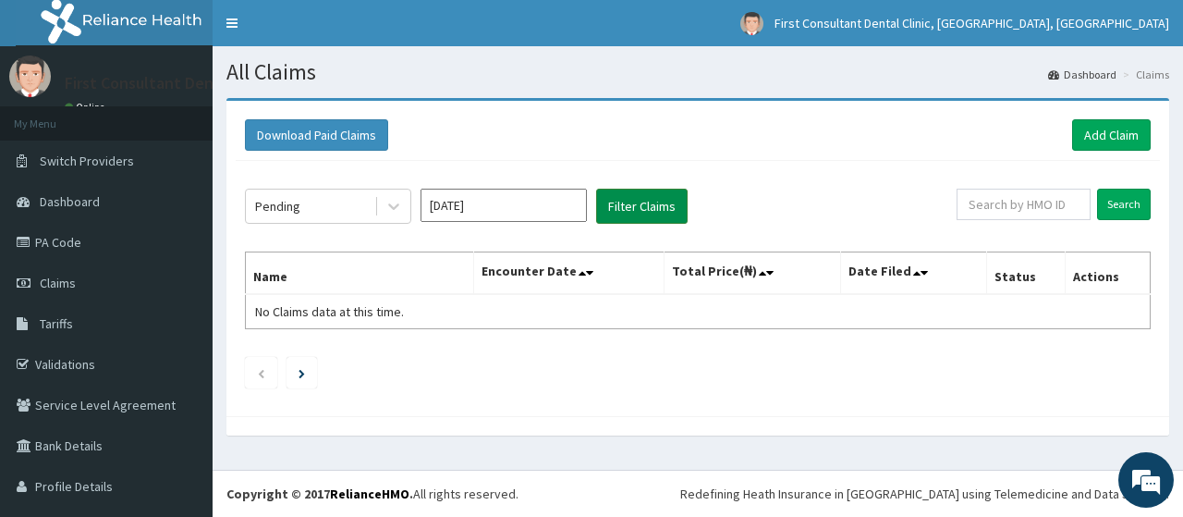
click at [632, 213] on button "Filter Claims" at bounding box center [641, 206] width 91 height 35
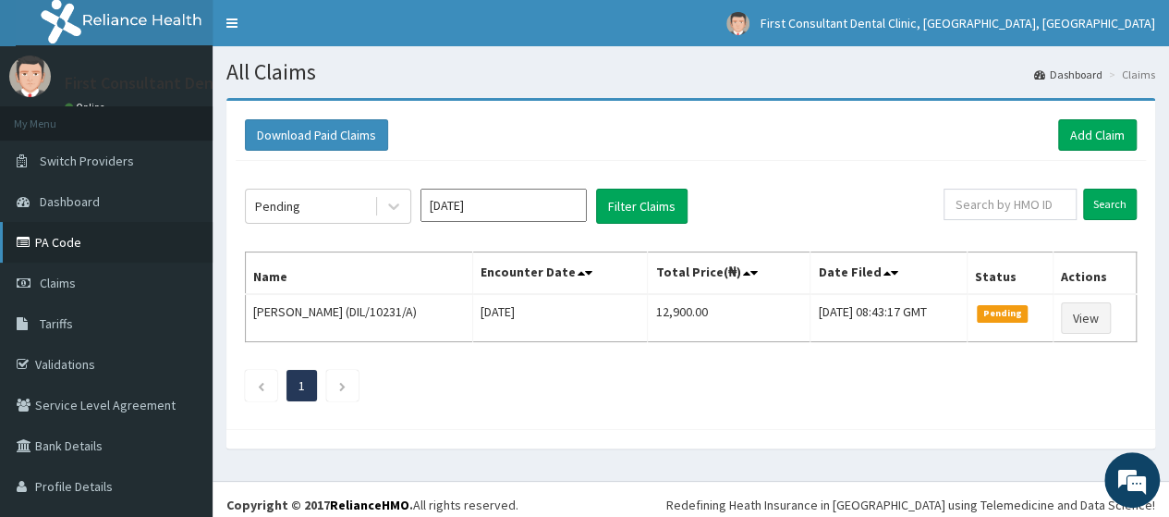
click at [126, 250] on link "PA Code" at bounding box center [106, 242] width 213 height 41
click at [1093, 145] on link "Add Claim" at bounding box center [1097, 134] width 79 height 31
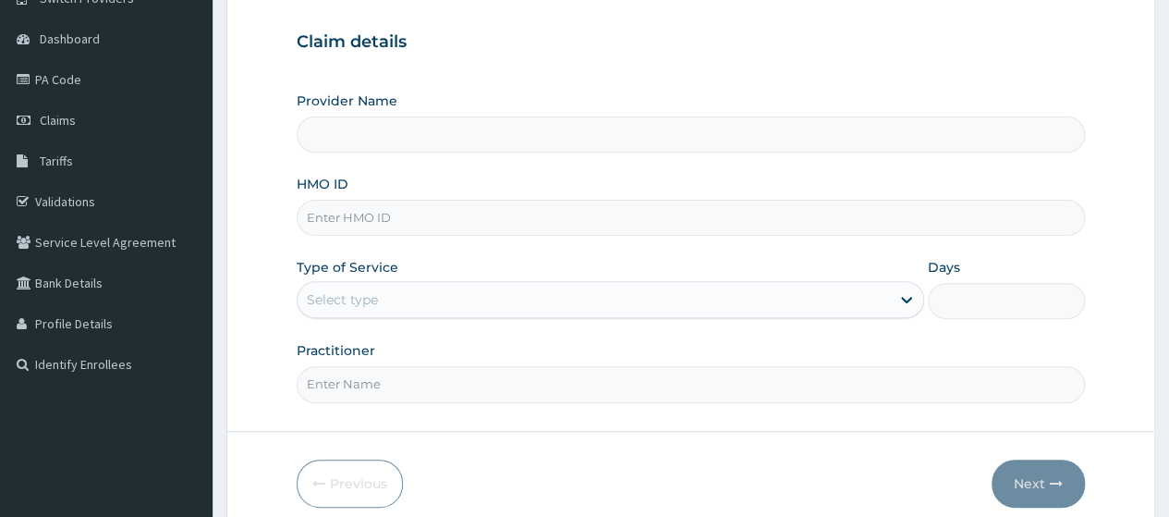
scroll to position [173, 0]
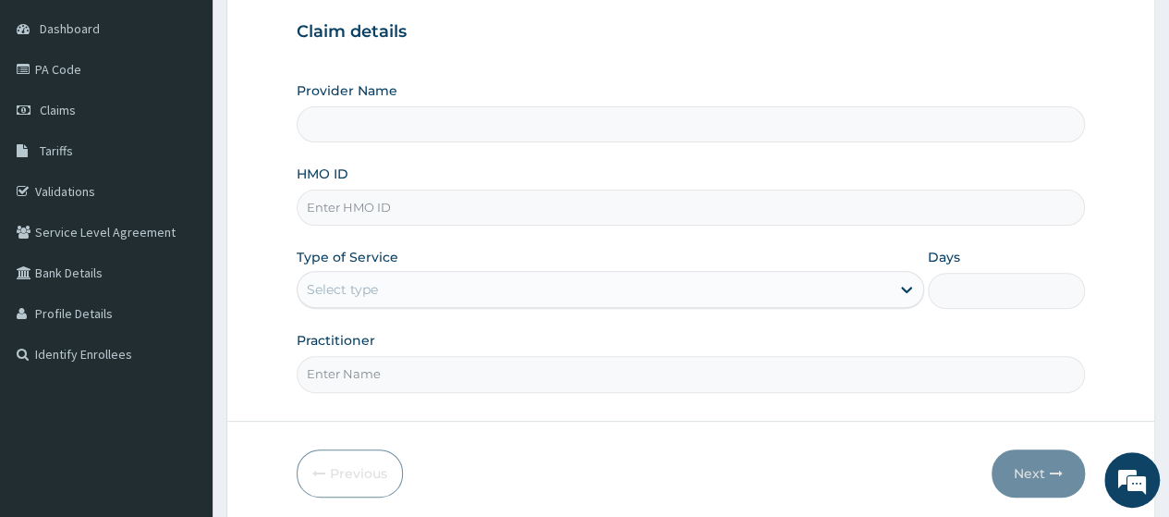
type input "First Consultant Dental"
click at [446, 207] on input "HMO ID" at bounding box center [691, 207] width 788 height 36
type input "FMC/10041/D"
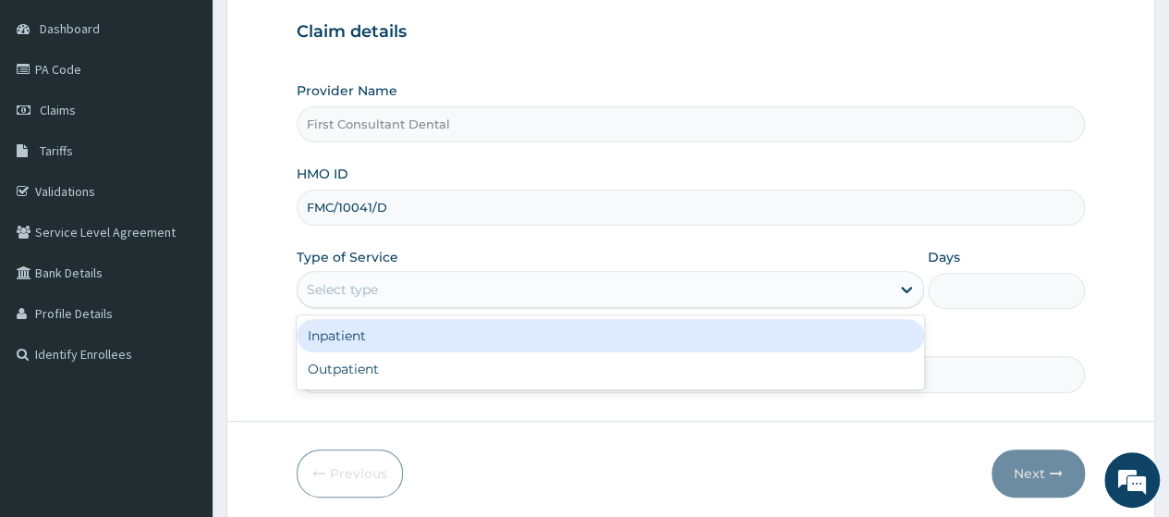
click at [468, 286] on div "Select type" at bounding box center [594, 289] width 592 height 30
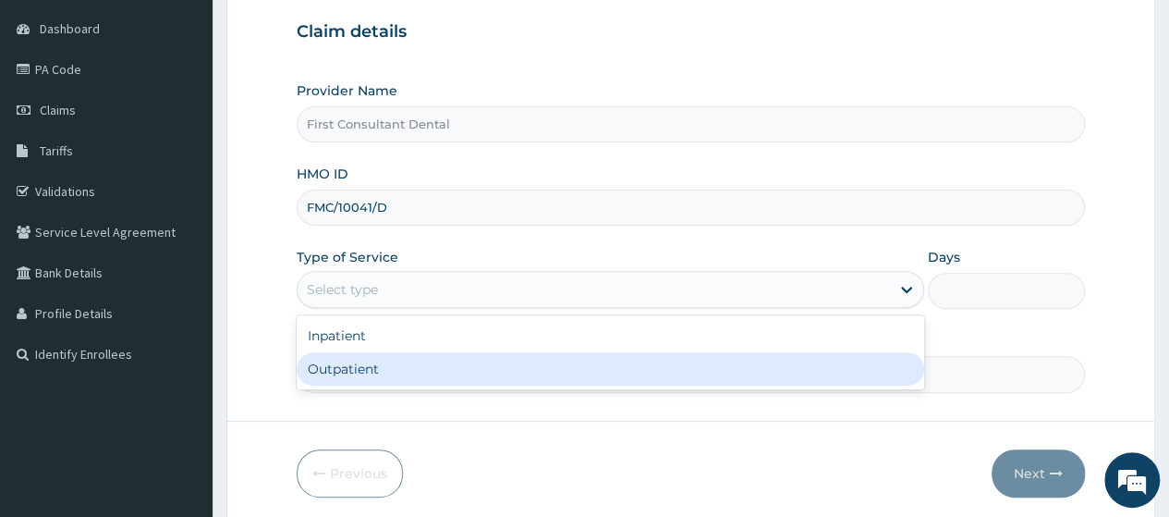
click at [468, 361] on div "Outpatient" at bounding box center [611, 368] width 628 height 33
type input "1"
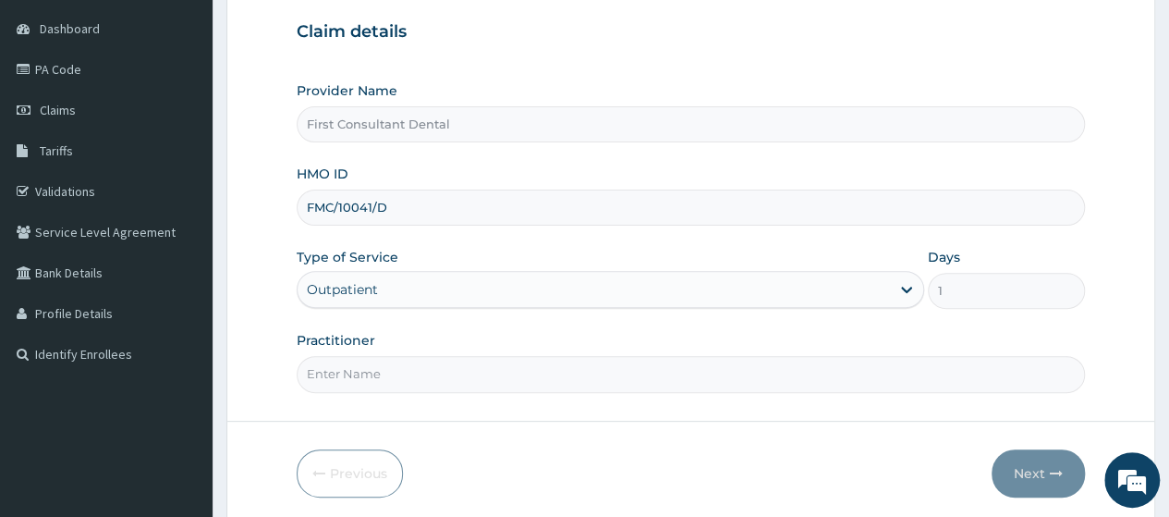
click at [416, 369] on input "Practitioner" at bounding box center [691, 374] width 788 height 36
type input "DR AMOO"
click at [1029, 467] on button "Next" at bounding box center [1038, 473] width 93 height 48
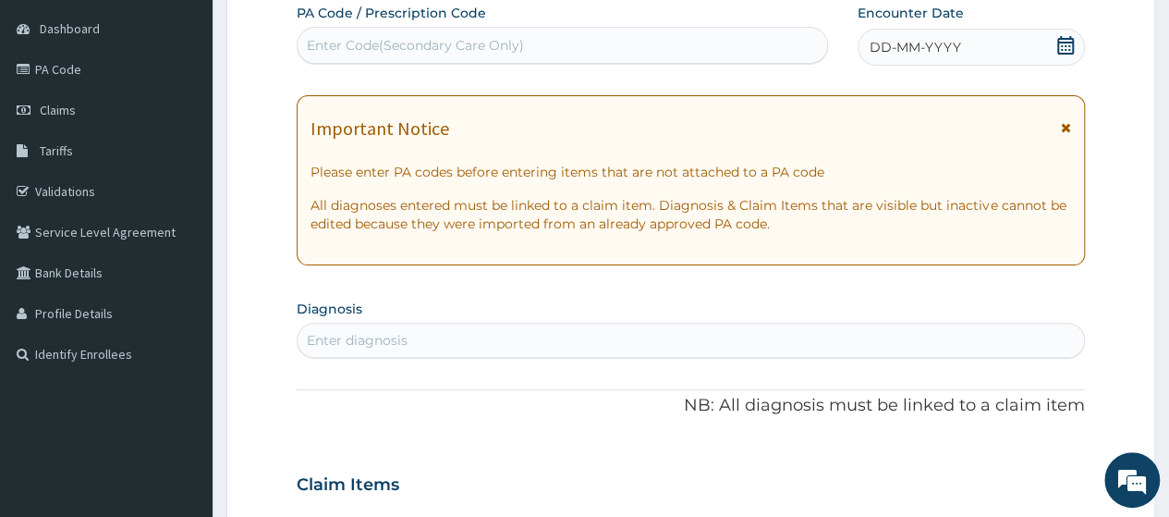
click at [435, 34] on div "Enter Code(Secondary Care Only)" at bounding box center [562, 45] width 529 height 30
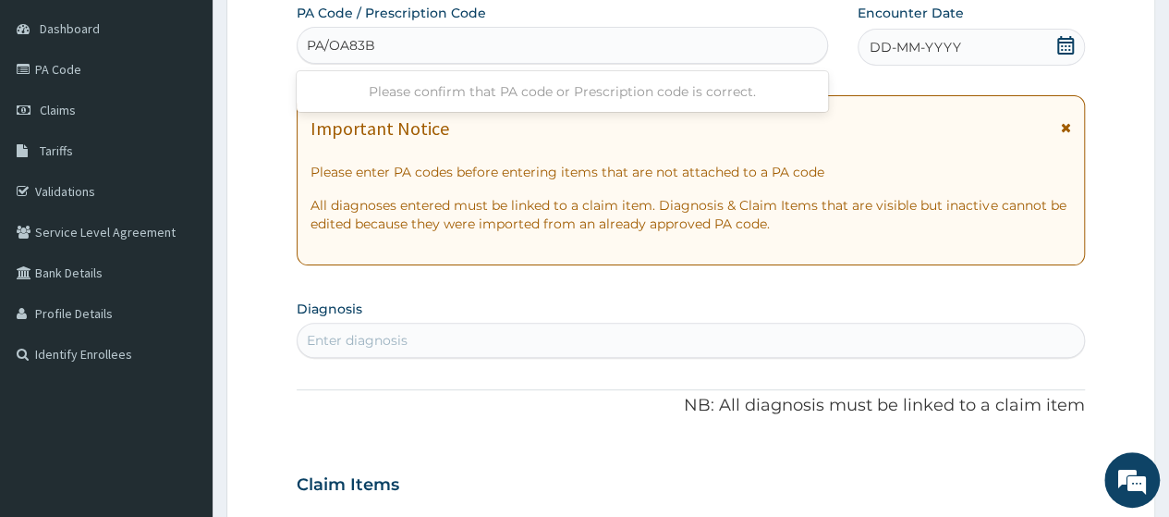
type input "PA/OA83BC"
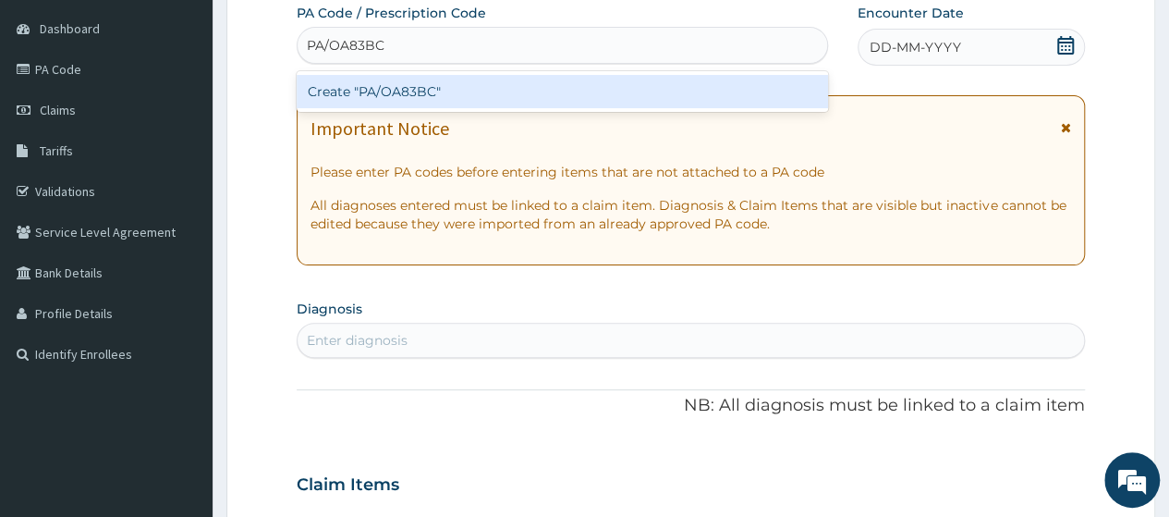
click at [391, 85] on div "Create "PA/OA83BC"" at bounding box center [562, 91] width 530 height 33
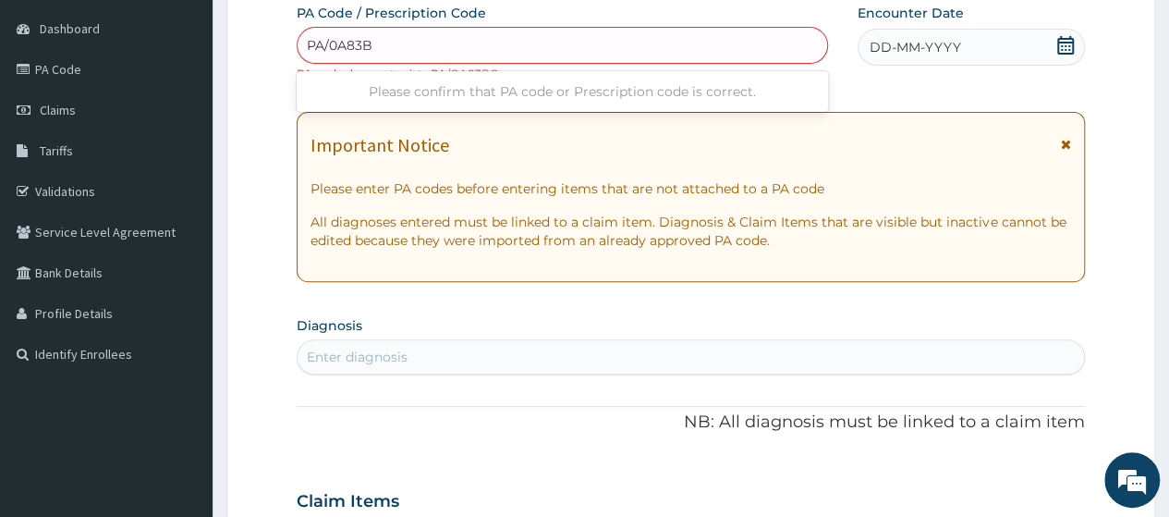
type input "PA/0A83BC"
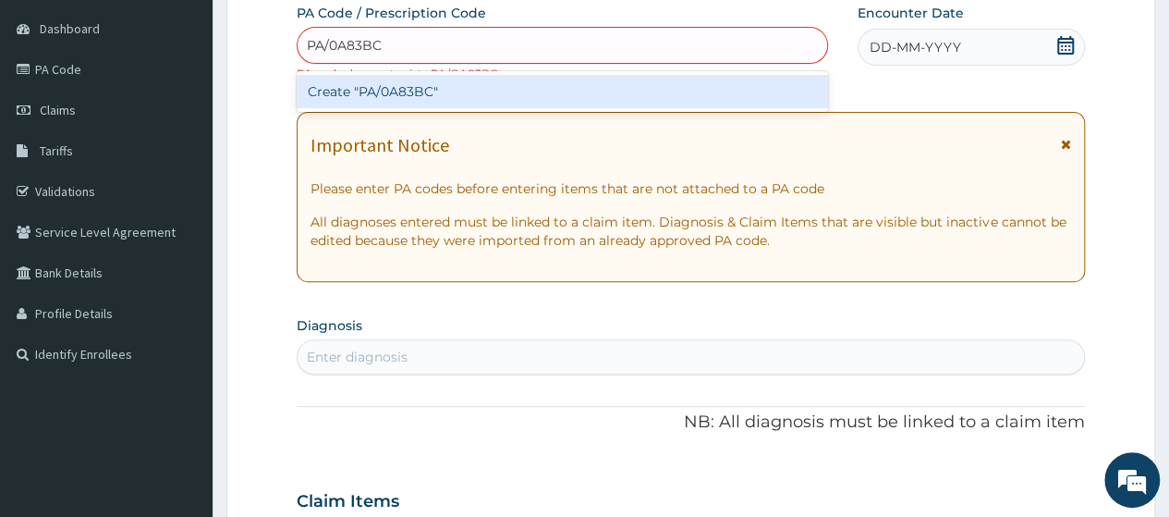
click at [396, 93] on div "Create "PA/0A83BC"" at bounding box center [562, 91] width 530 height 33
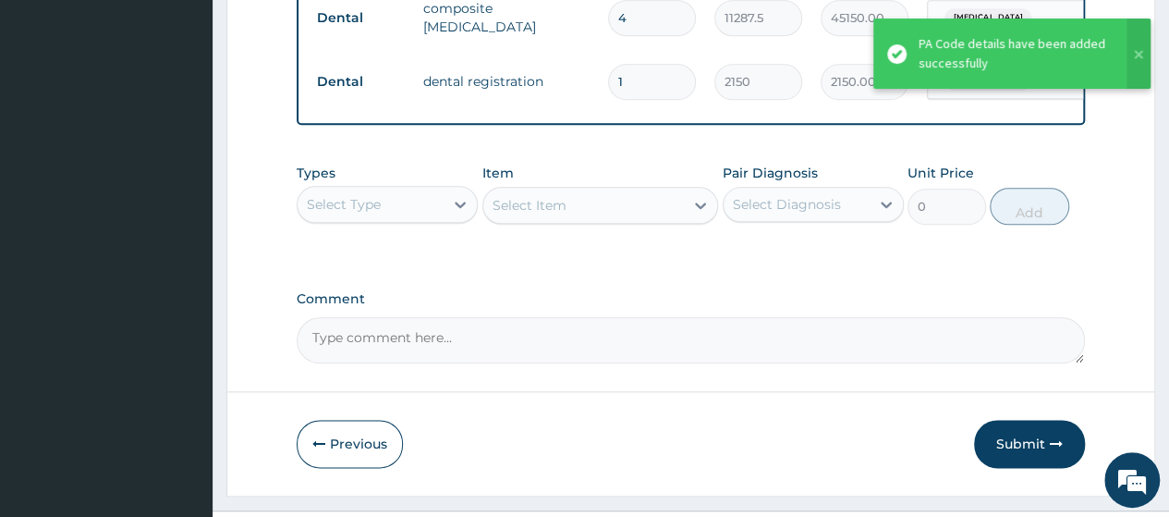
scroll to position [995, 0]
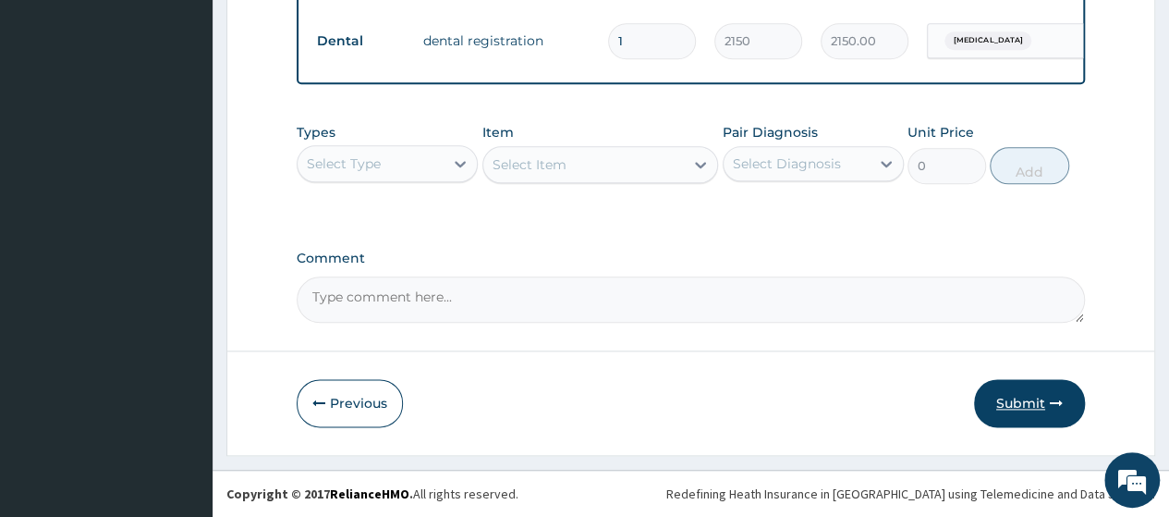
click at [1037, 400] on button "Submit" at bounding box center [1029, 403] width 111 height 48
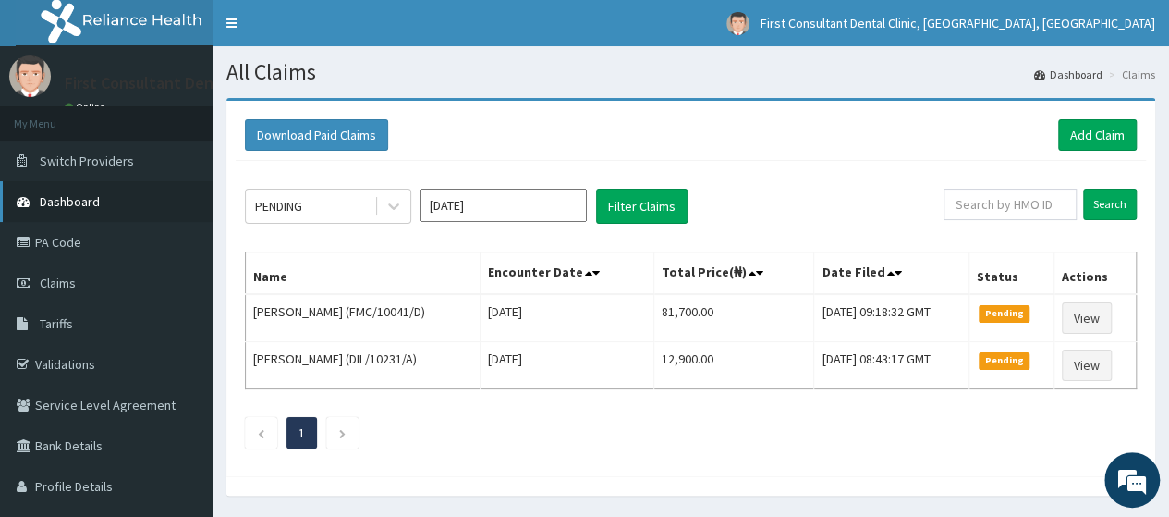
click at [201, 211] on link "Dashboard" at bounding box center [106, 201] width 213 height 41
